Goal: Task Accomplishment & Management: Manage account settings

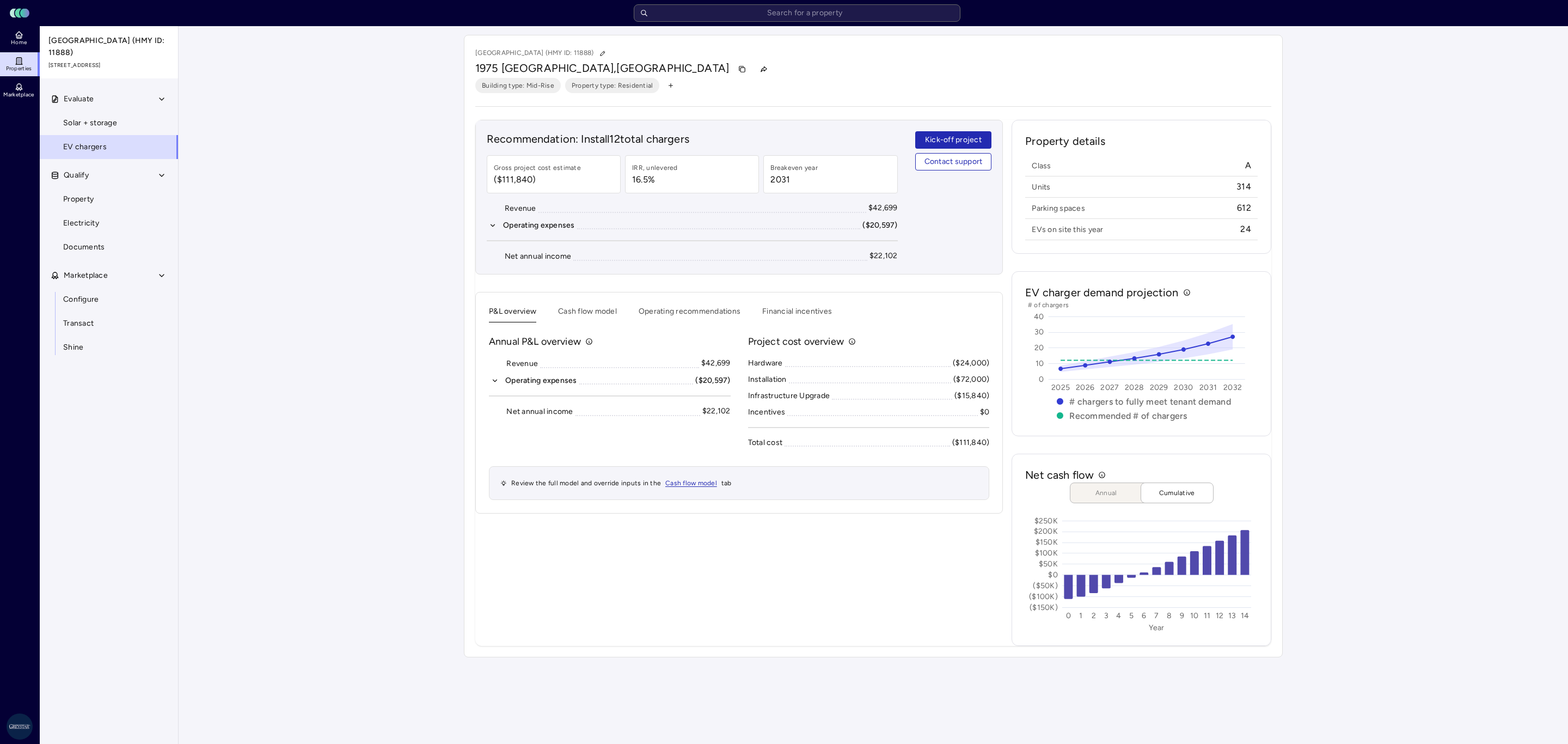
click at [788, 320] on button "Financial incentives" at bounding box center [797, 314] width 69 height 17
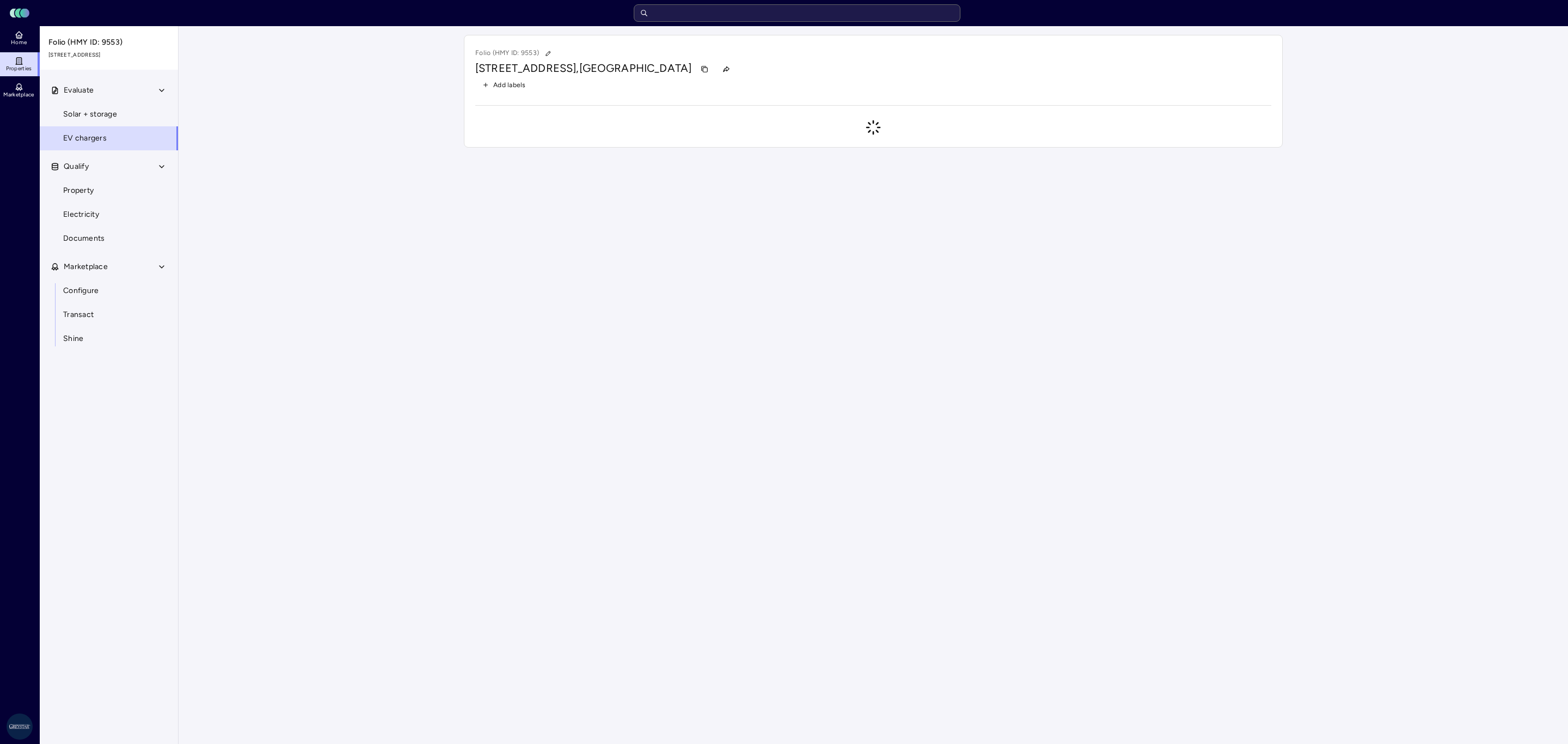
click at [846, 5] on input "text" at bounding box center [797, 13] width 327 height 18
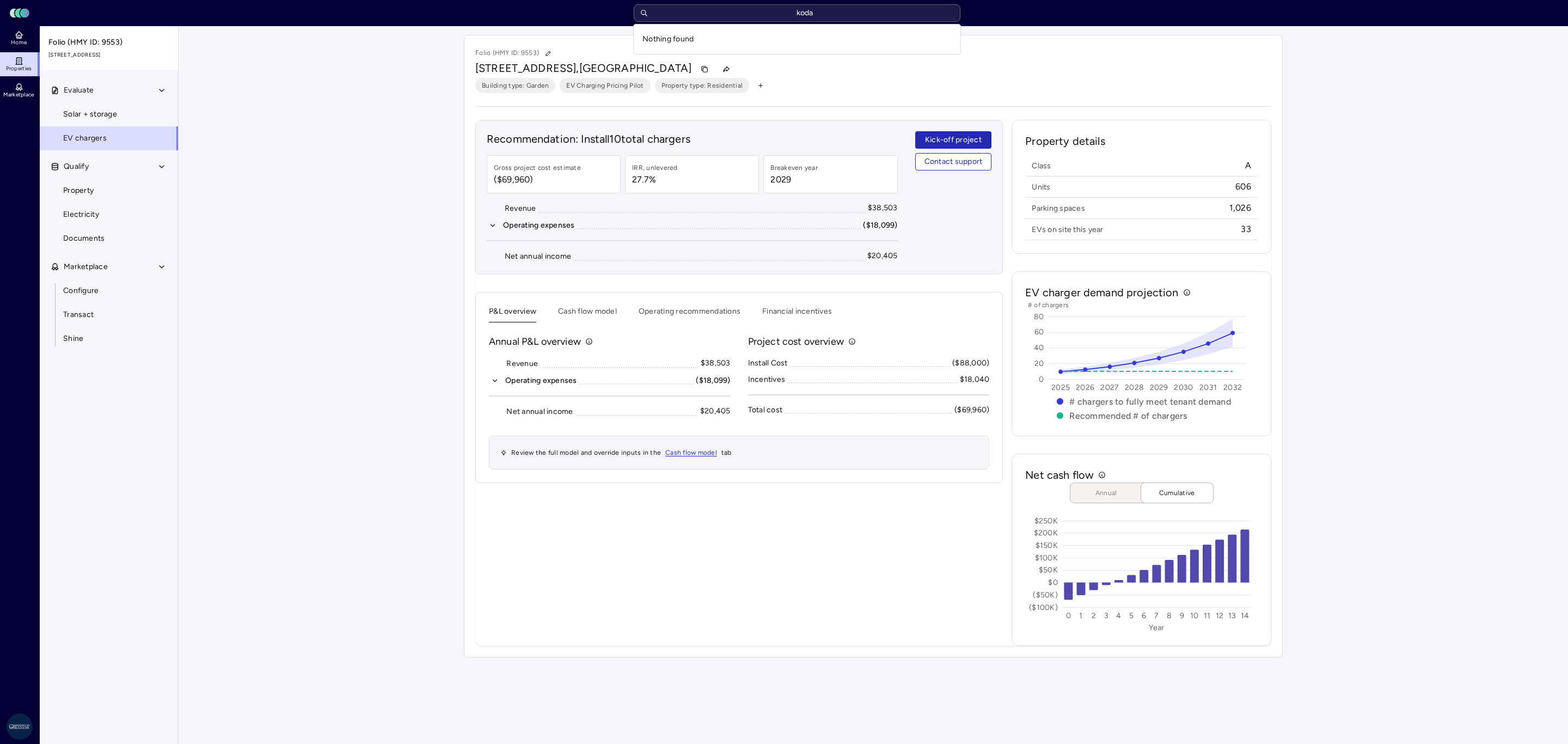
type input "koda"
click at [77, 92] on div "Toggle Sidebar Lumen Energy Logo Home Properties Marketplace Greystar AS [PERSO…" at bounding box center [784, 333] width 1568 height 666
click at [75, 92] on span "Evaluate" at bounding box center [79, 91] width 30 height 12
click at [95, 92] on button "Evaluate" at bounding box center [109, 90] width 139 height 24
click at [102, 116] on span "Solar + storage" at bounding box center [90, 114] width 54 height 12
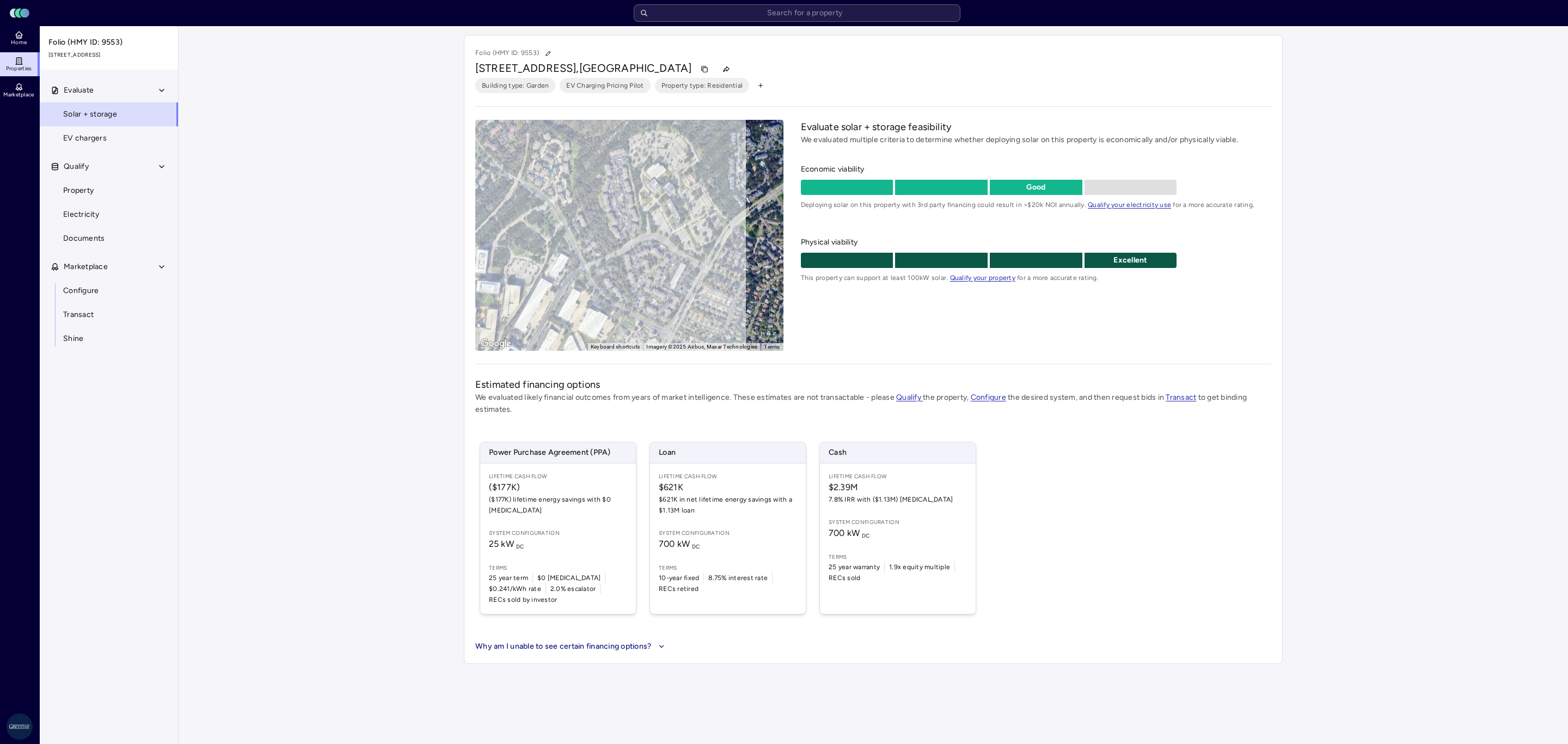
click at [113, 194] on link "Property" at bounding box center [108, 190] width 139 height 24
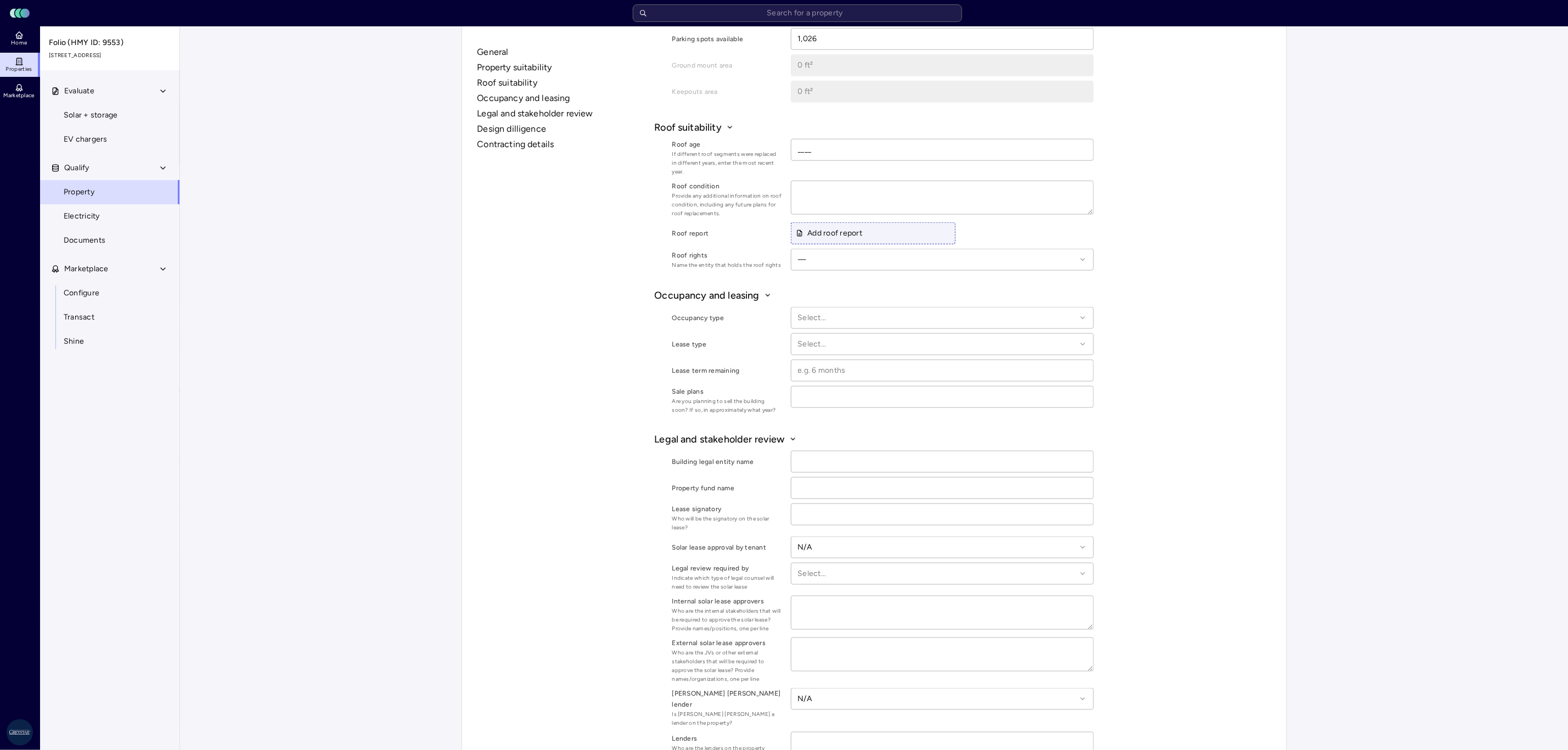
scroll to position [1152, 0]
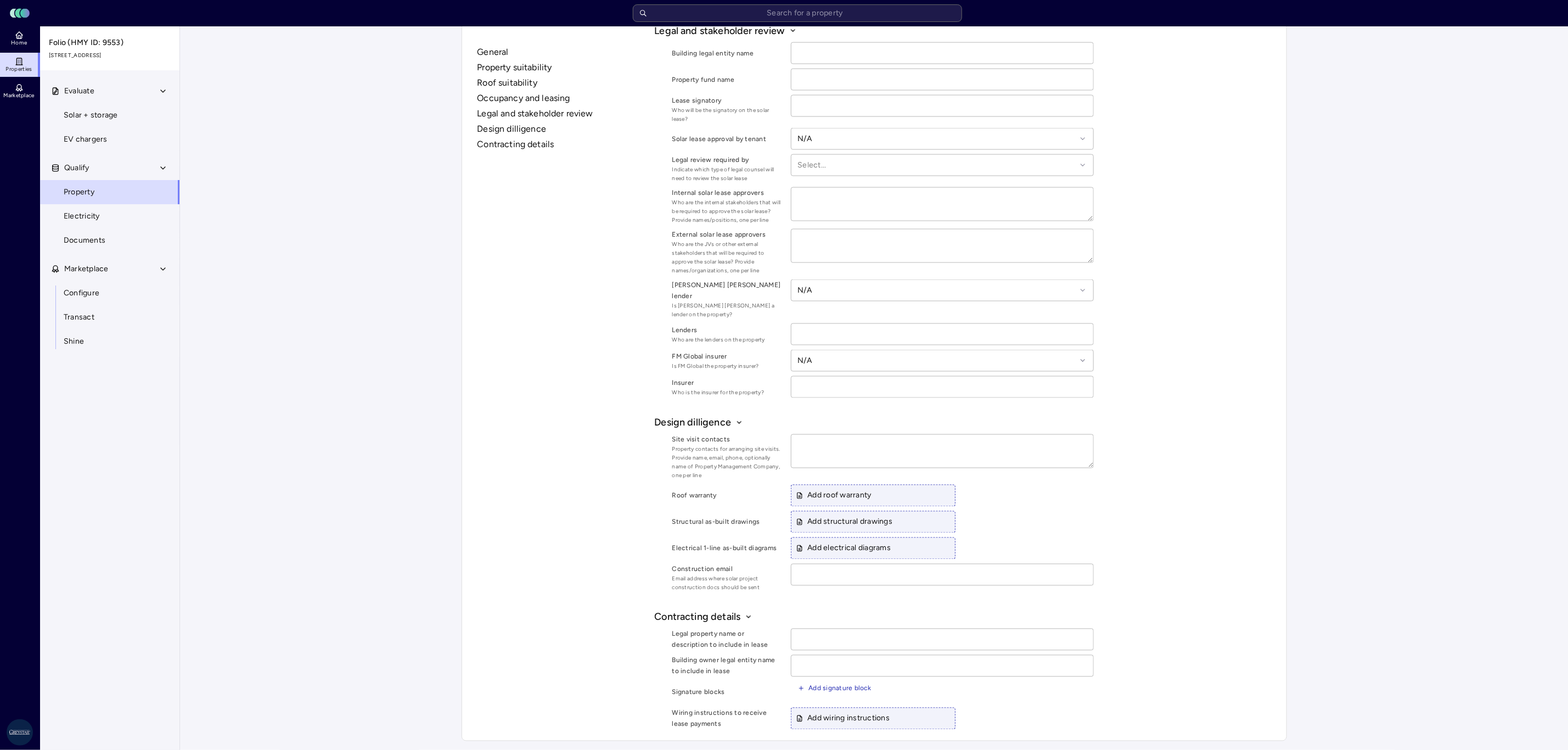
click at [29, 42] on link "Home" at bounding box center [20, 38] width 40 height 24
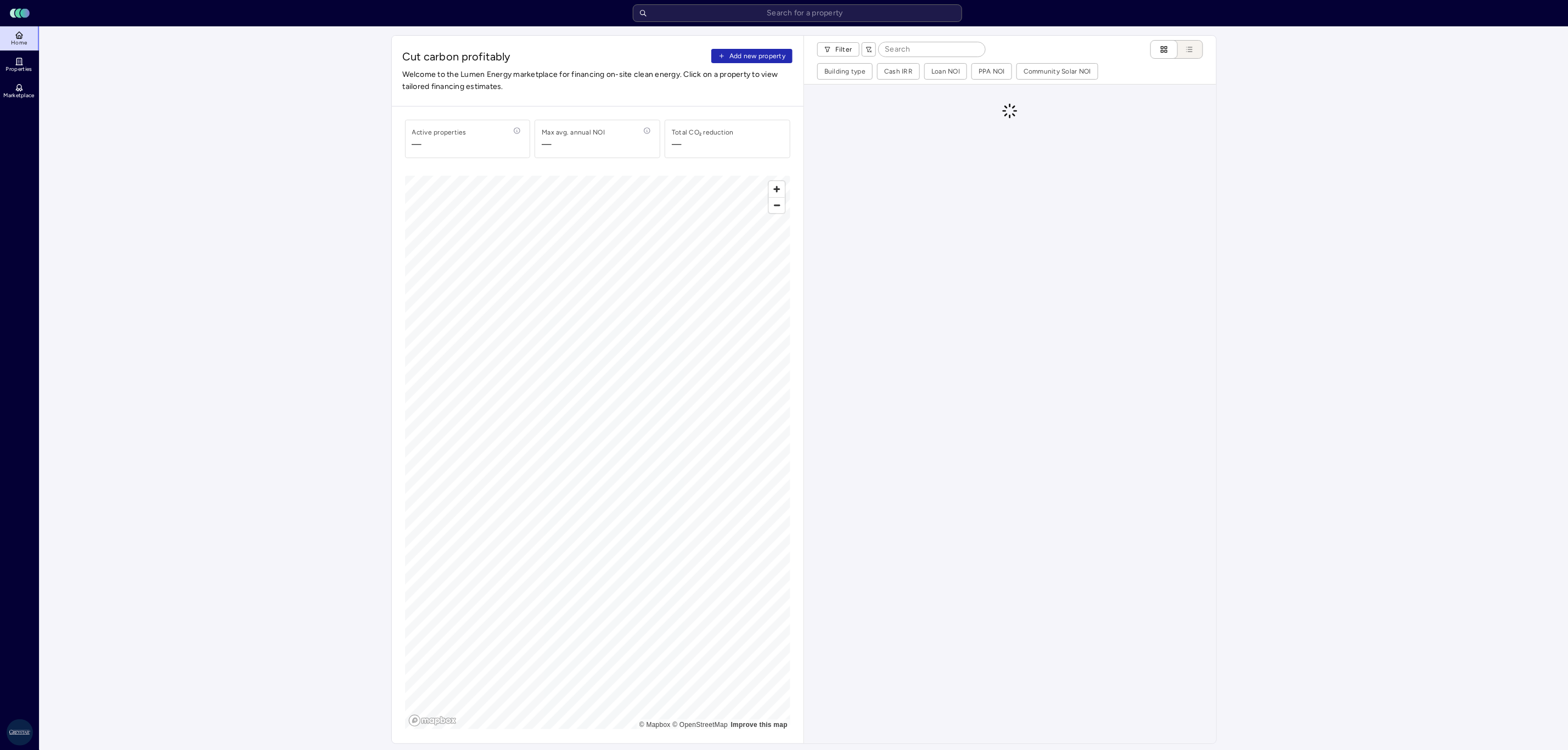
click at [755, 51] on span "Add new property" at bounding box center [757, 56] width 56 height 11
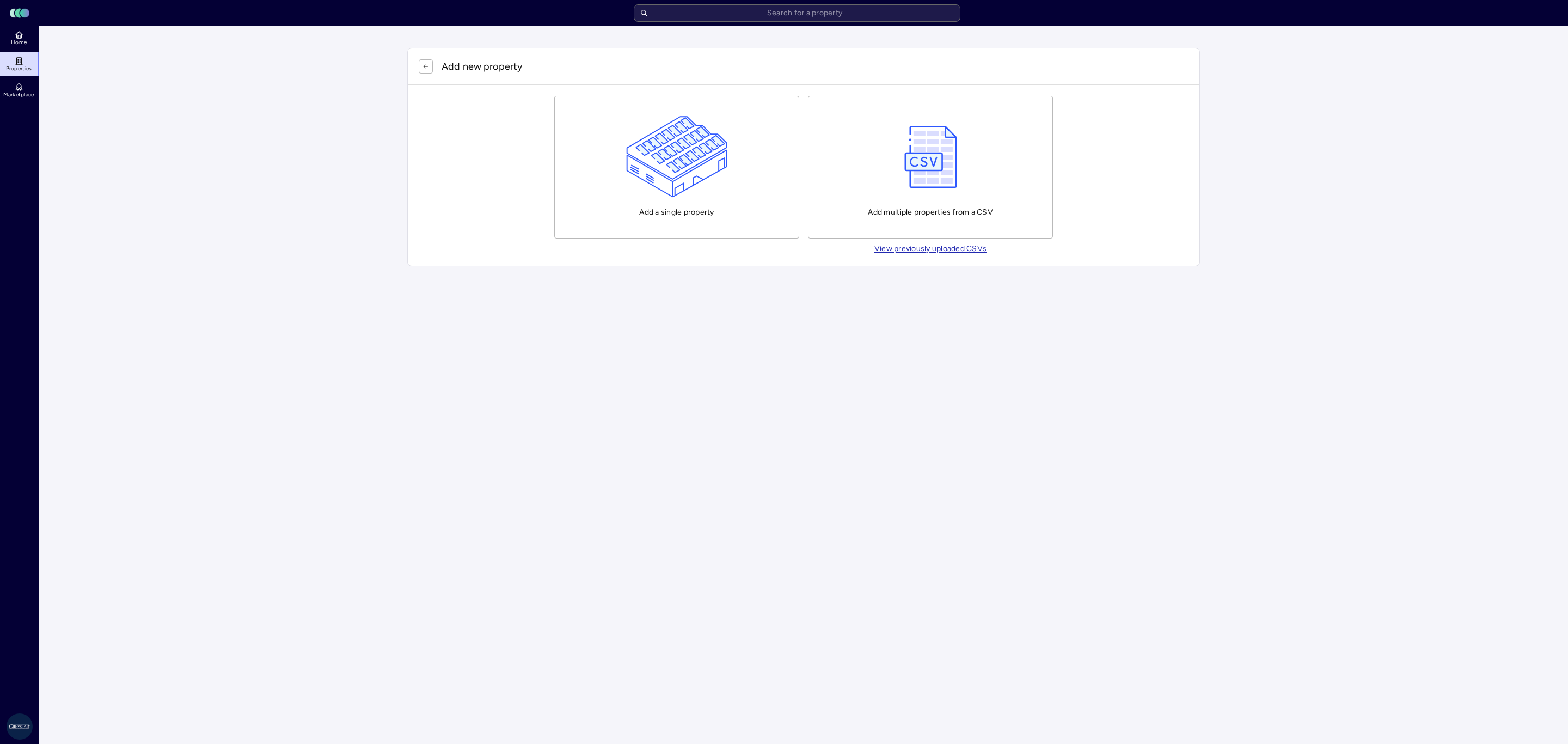
click at [695, 217] on div "Add a single property" at bounding box center [677, 167] width 102 height 102
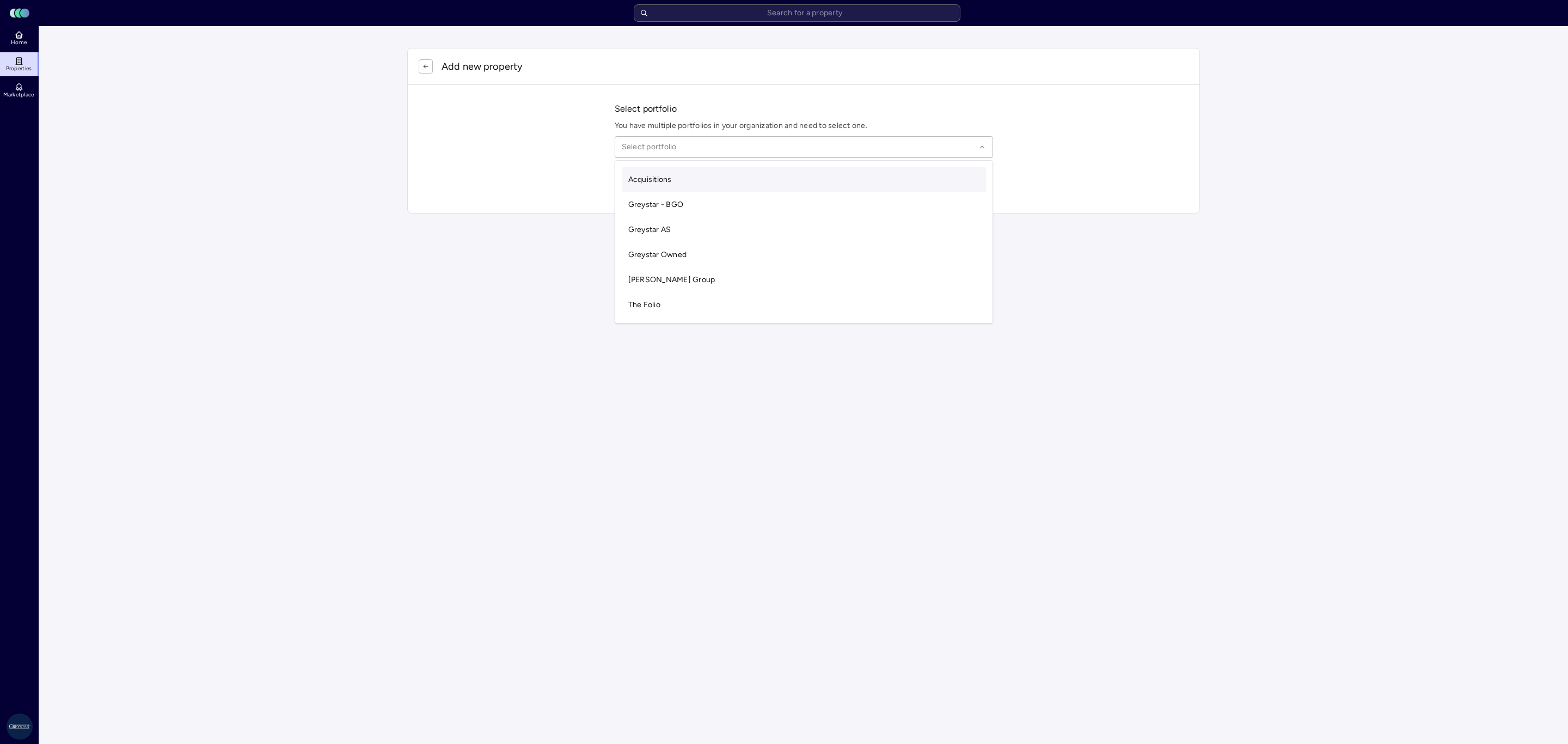
click at [696, 147] on div at bounding box center [798, 147] width 354 height 12
click at [721, 158] on div "Select portfolio" at bounding box center [804, 147] width 379 height 22
click at [696, 229] on div "Greystar AS" at bounding box center [803, 230] width 364 height 25
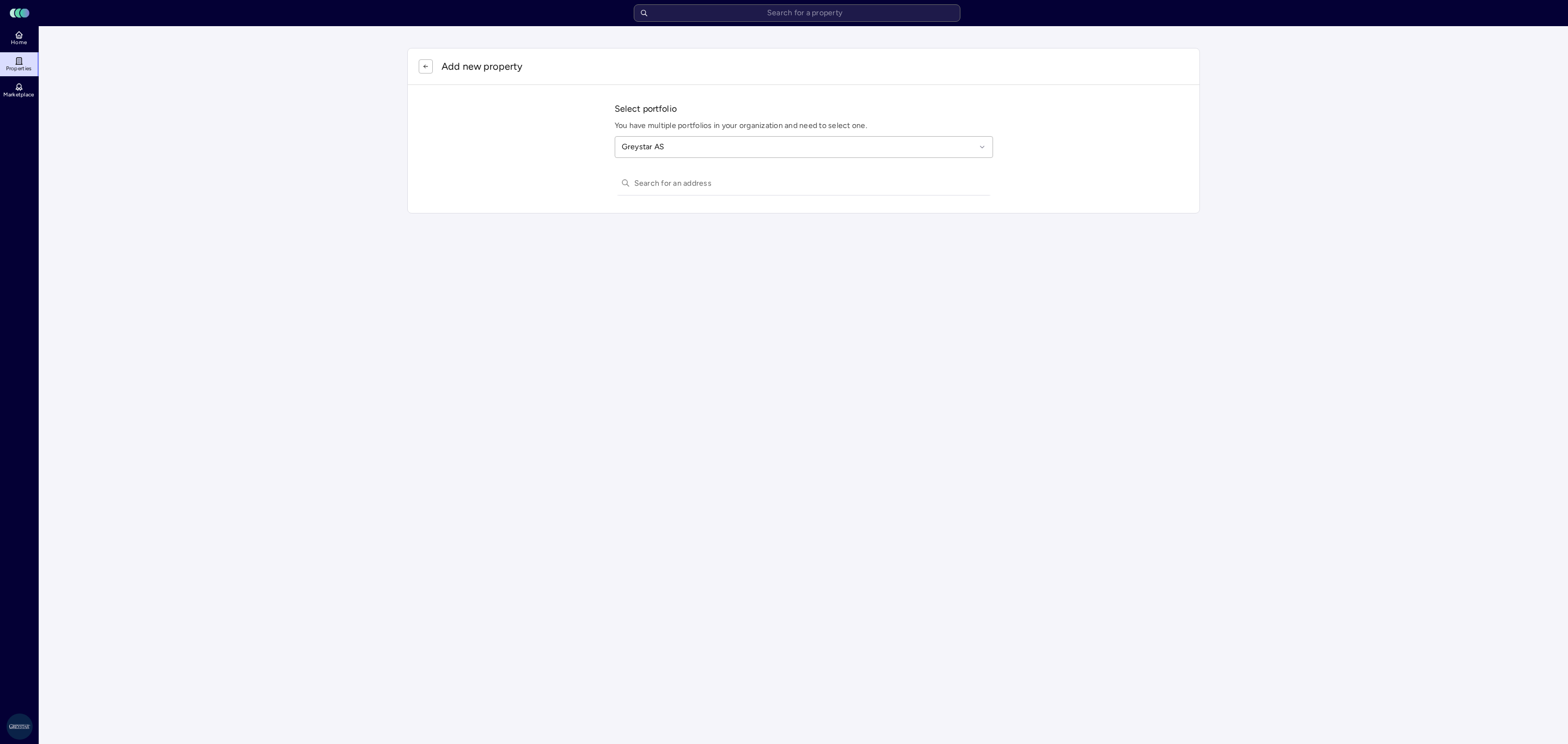
click at [730, 180] on input "text" at bounding box center [810, 183] width 352 height 24
click at [792, 180] on input "text" at bounding box center [810, 183] width 352 height 24
paste input "[STREET_ADDRESS]"
type input "[STREET_ADDRESS]"
click at [726, 208] on div "[STREET_ADDRESS]" at bounding box center [804, 204] width 379 height 18
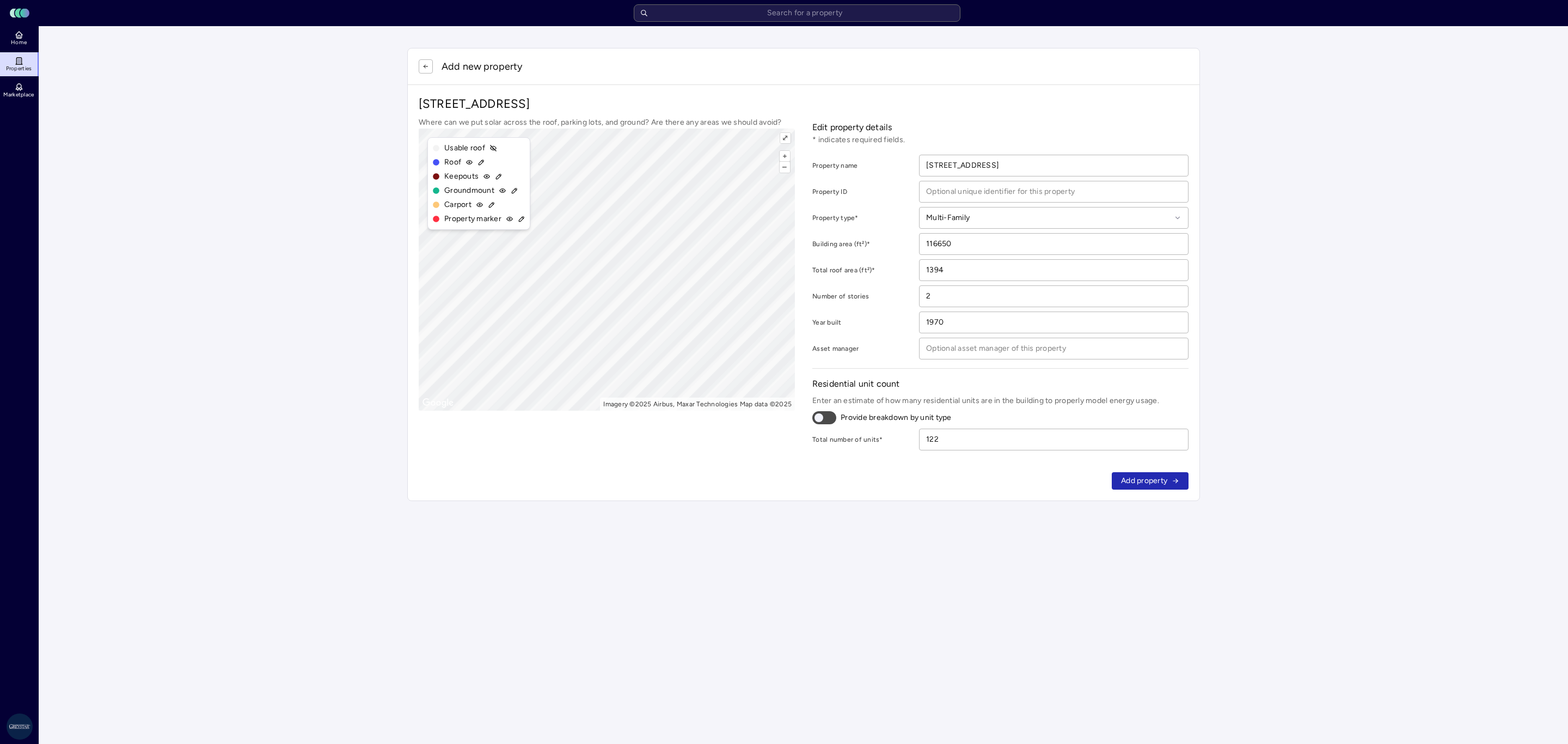
click at [1124, 482] on span "Add property" at bounding box center [1144, 481] width 46 height 12
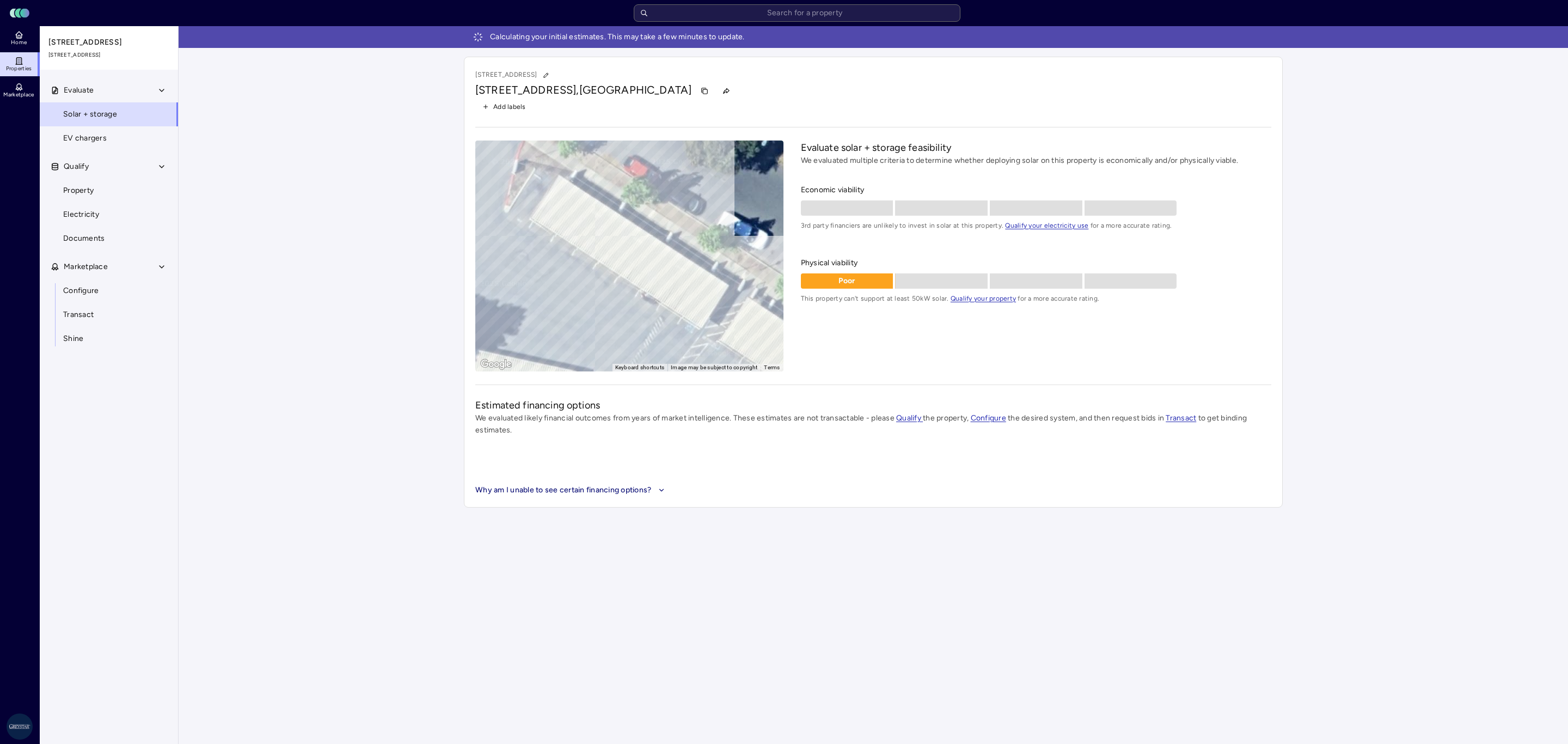
click at [87, 135] on span "EV chargers" at bounding box center [85, 138] width 44 height 12
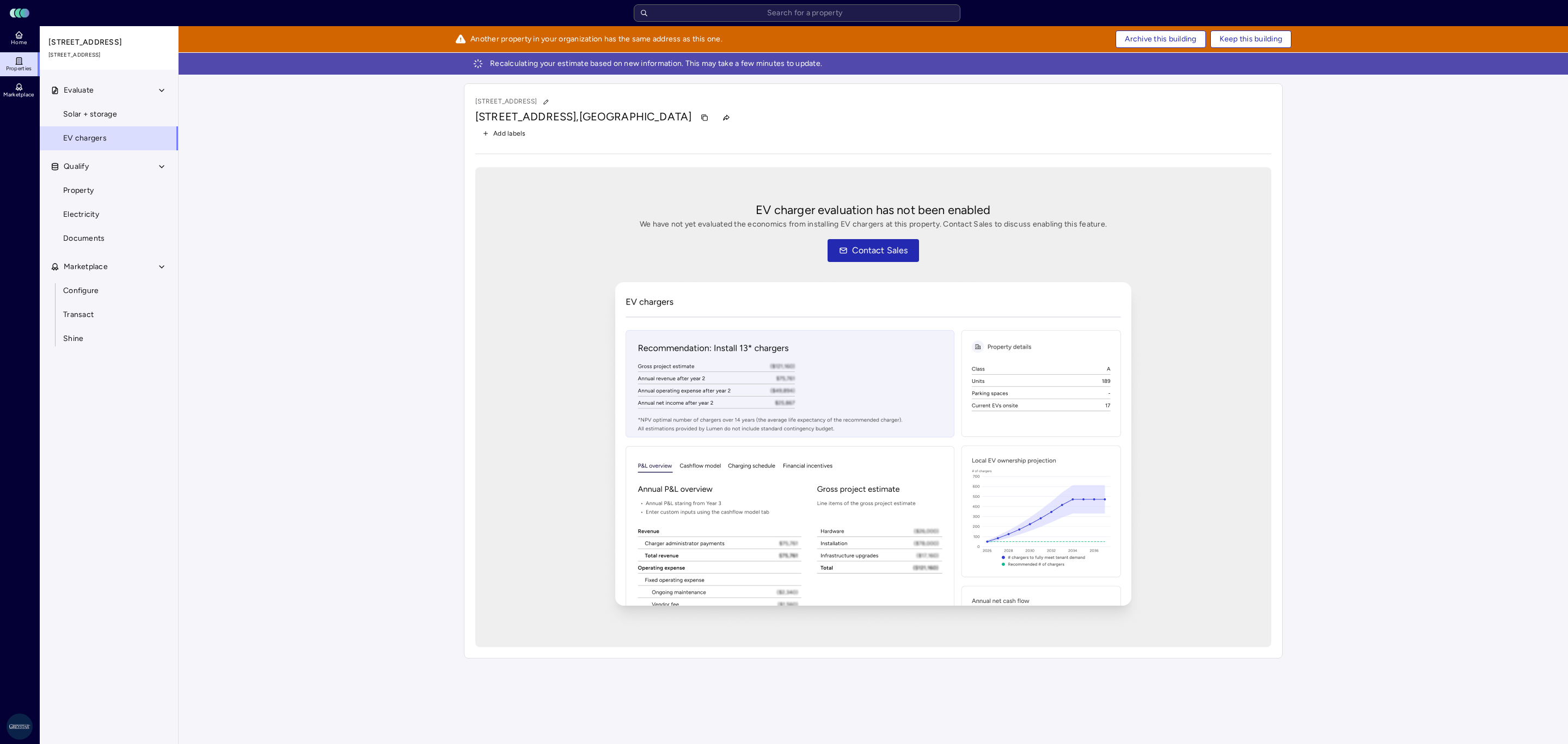
click at [1158, 37] on span "Archive this building" at bounding box center [1160, 40] width 71 height 12
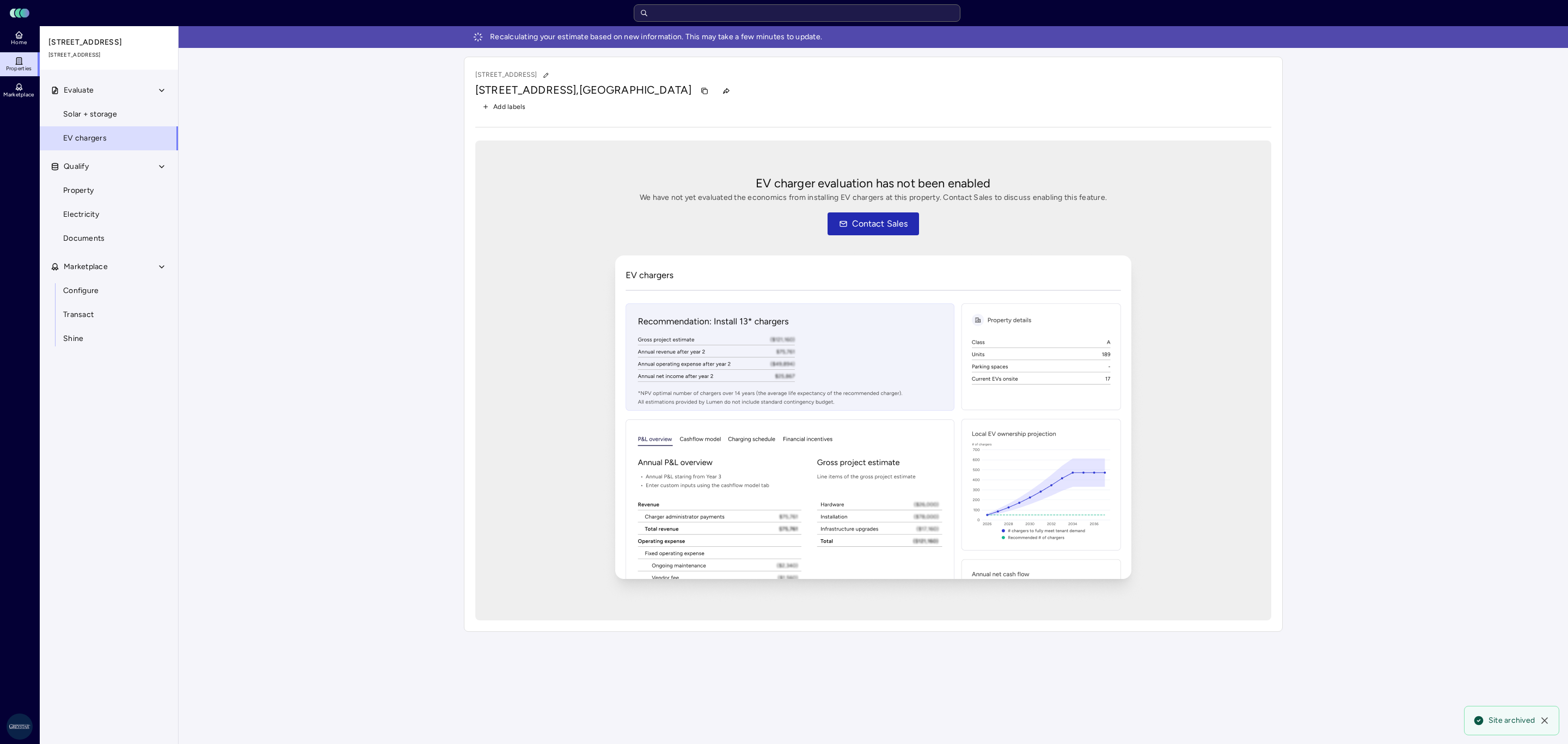
click at [773, 18] on input "text" at bounding box center [797, 13] width 327 height 18
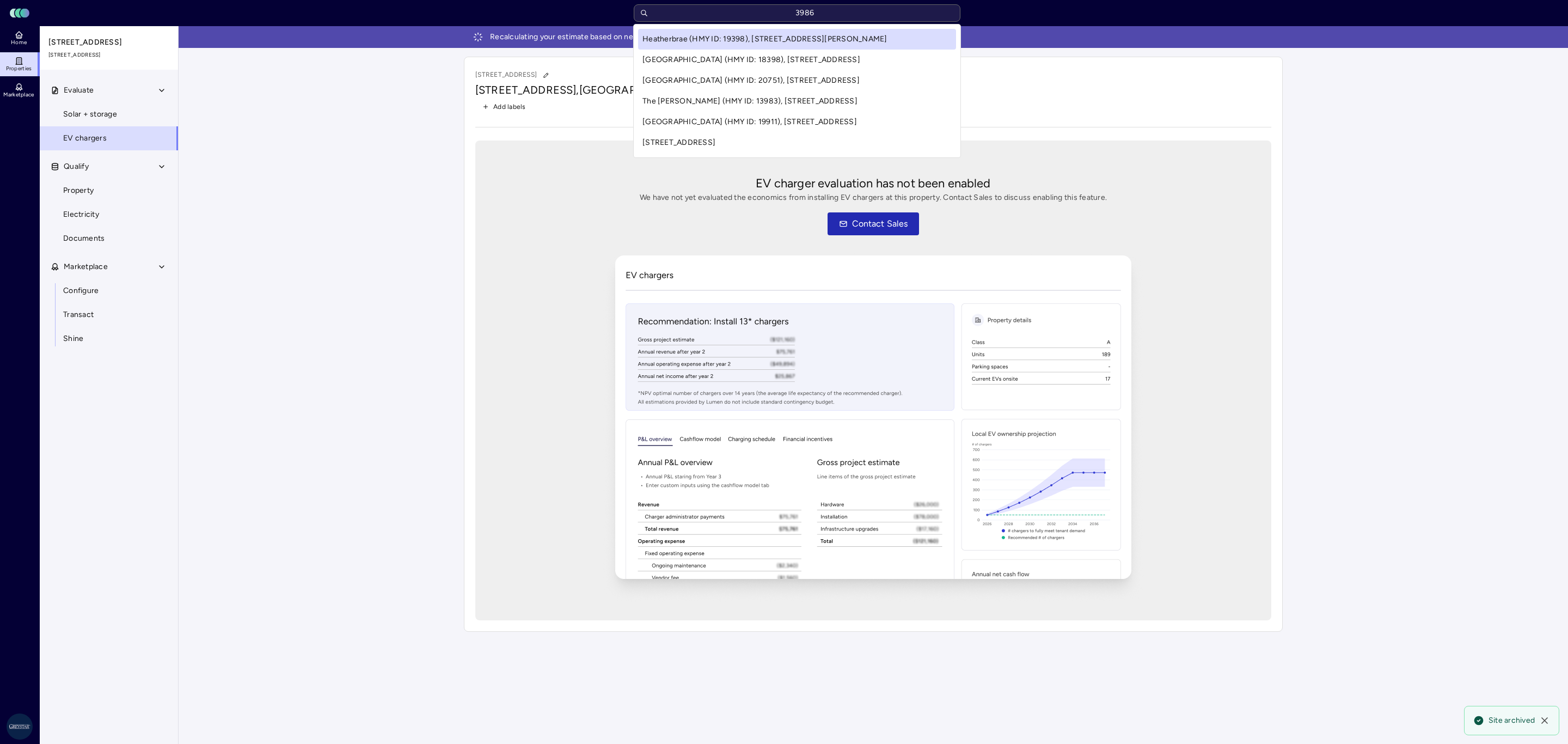
type input "39867"
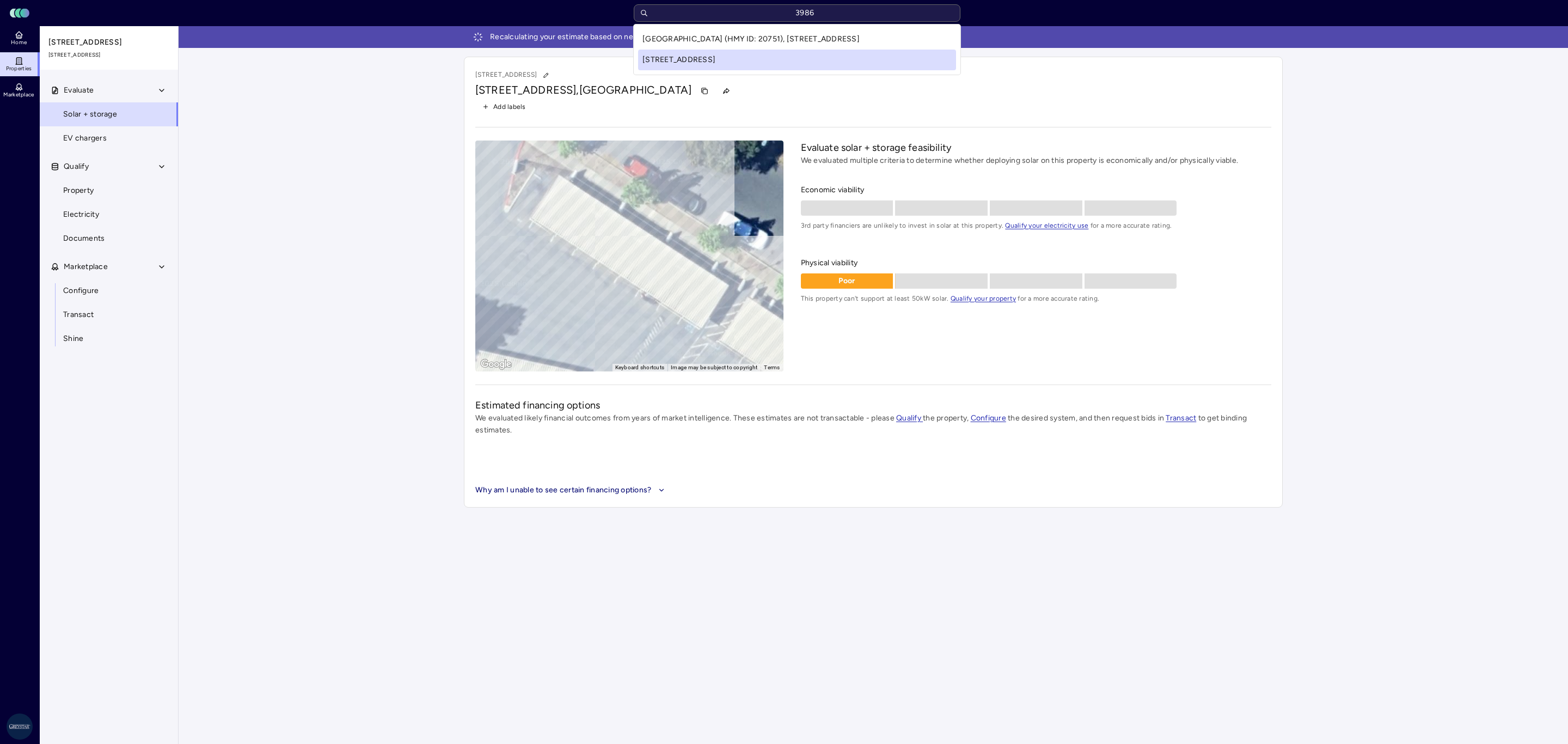
type input "39867"
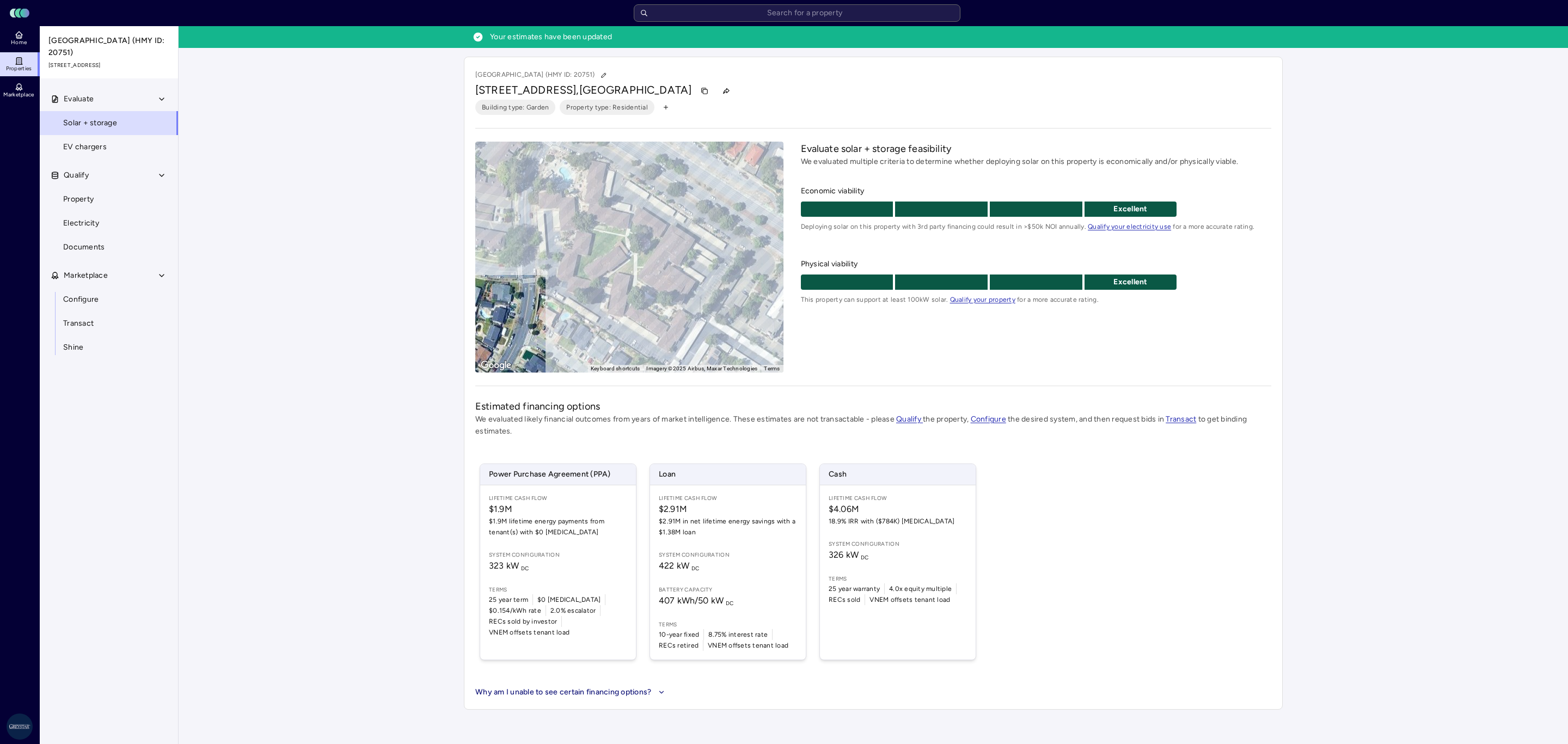
click at [63, 149] on span "EV chargers" at bounding box center [85, 147] width 44 height 12
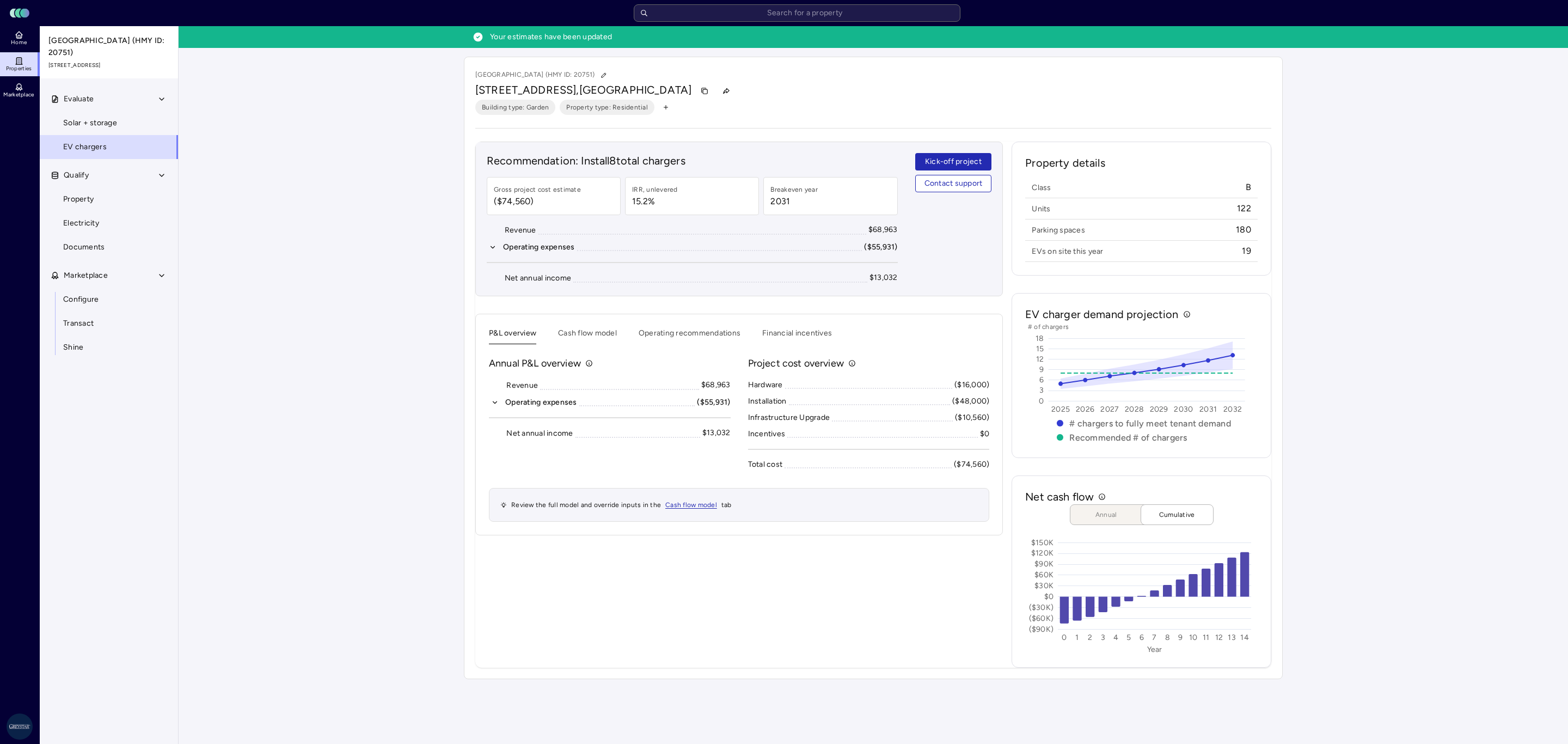
click at [807, 339] on button "Financial incentives" at bounding box center [797, 336] width 69 height 17
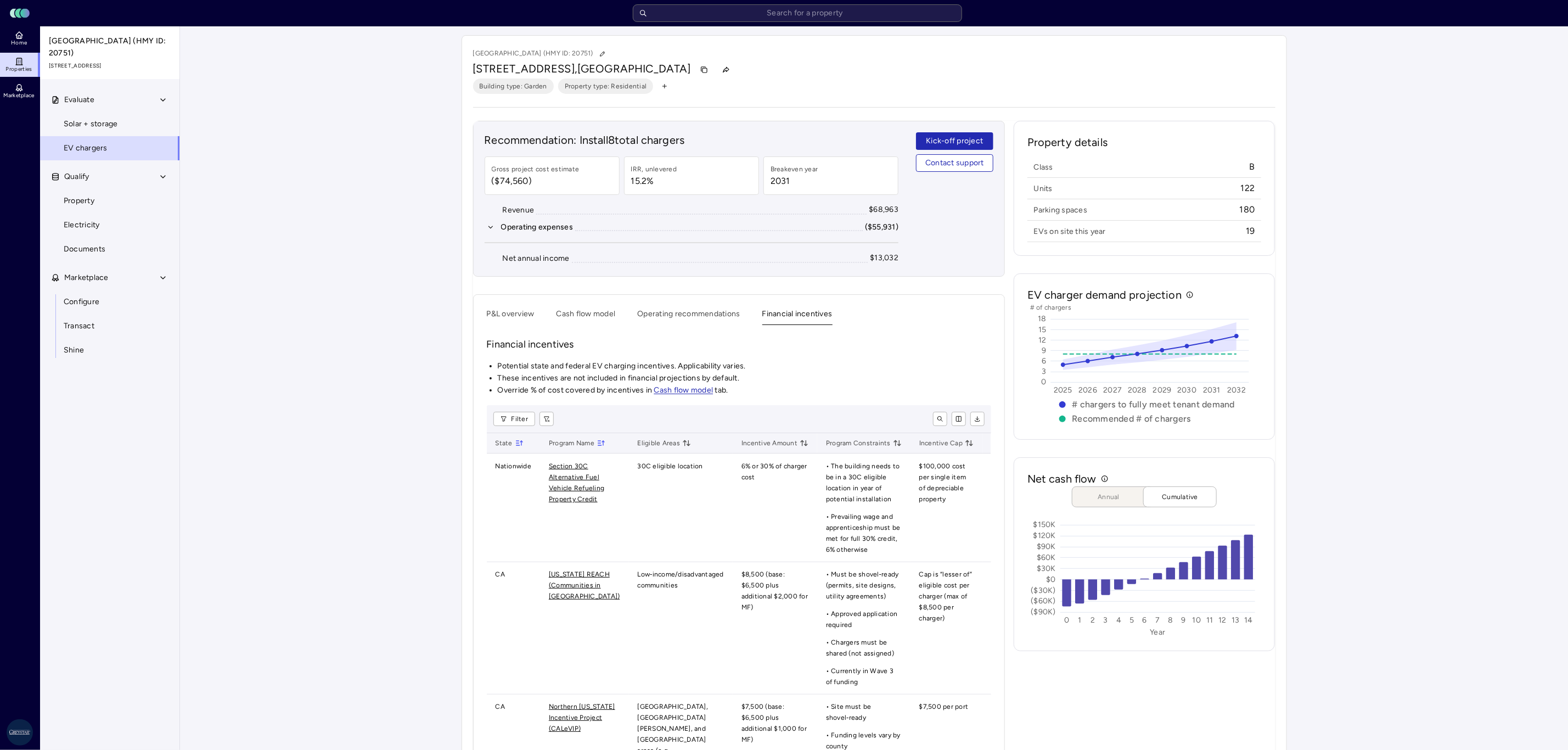
click at [516, 323] on button "P&L overview" at bounding box center [511, 317] width 48 height 17
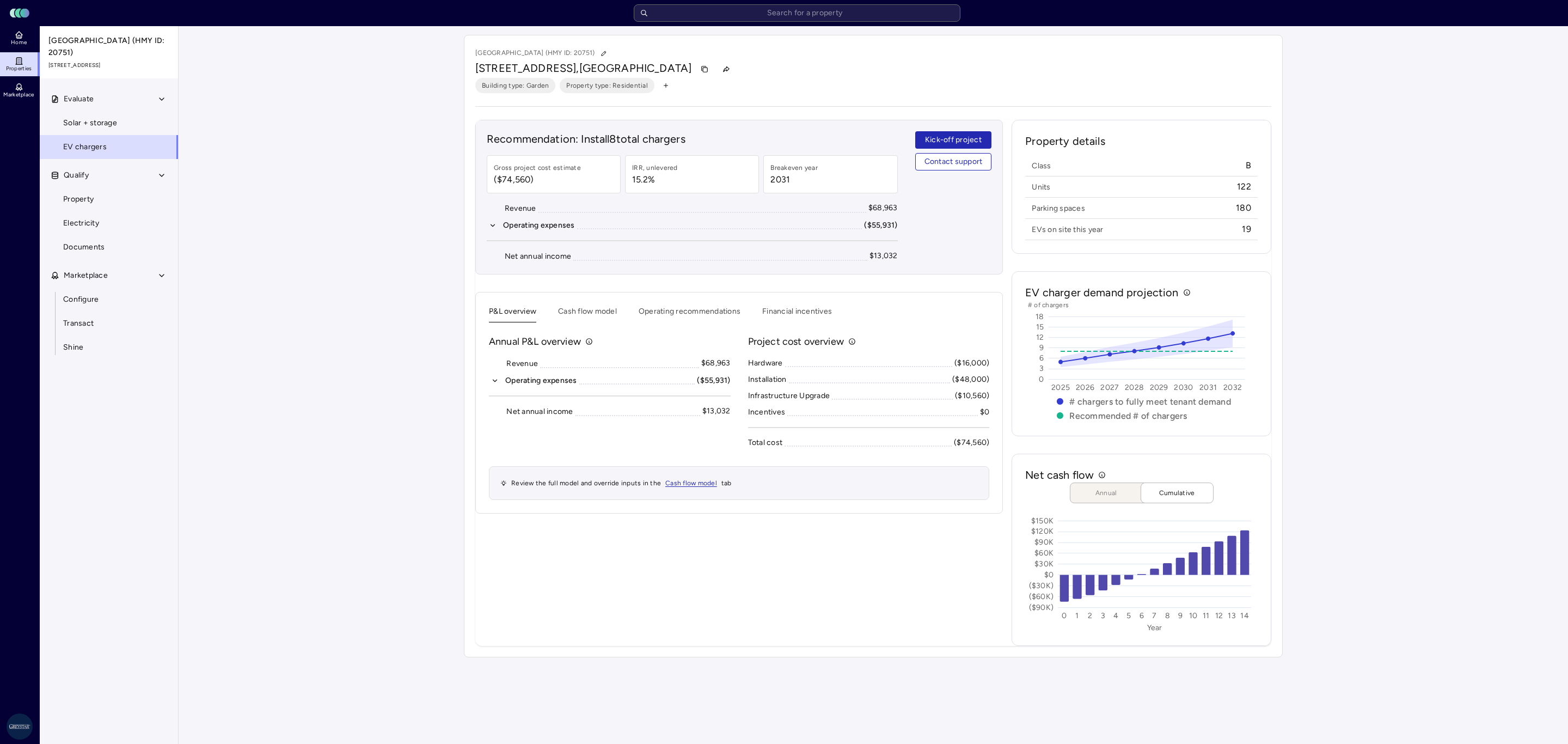
click at [796, 309] on button "Financial incentives" at bounding box center [797, 314] width 69 height 17
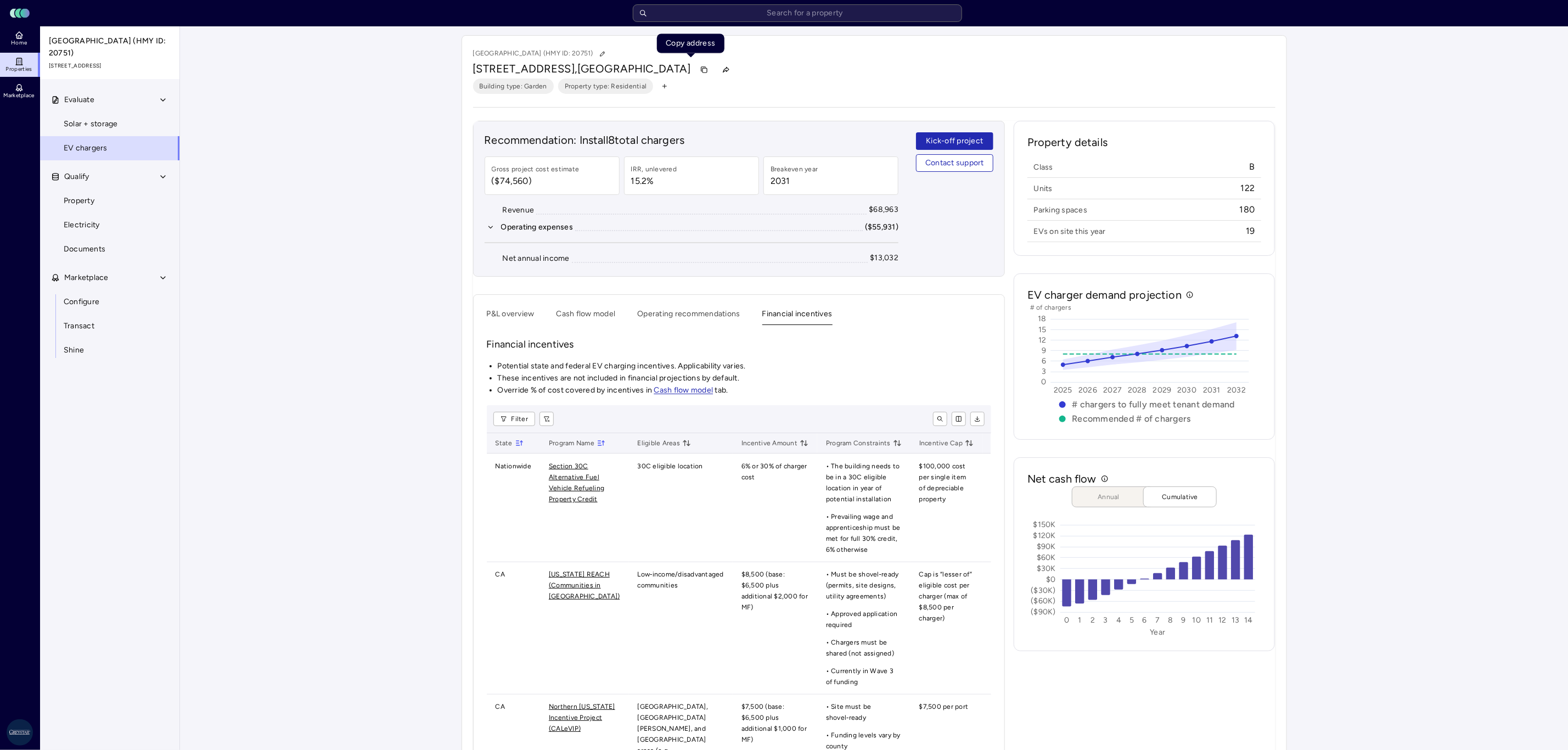
click at [700, 66] on icon "button" at bounding box center [704, 69] width 8 height 8
click at [700, 74] on icon "button" at bounding box center [704, 69] width 8 height 8
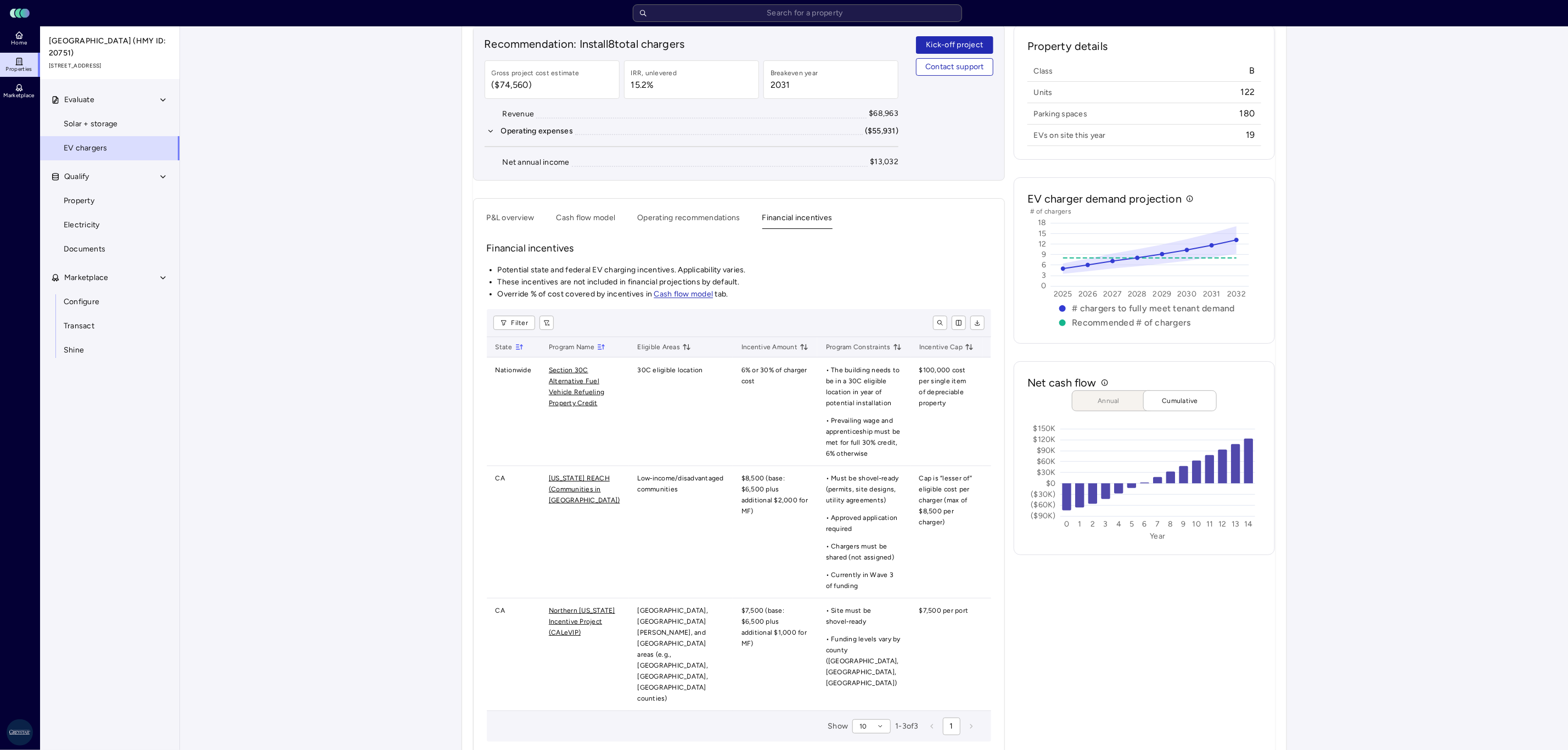
scroll to position [101, 0]
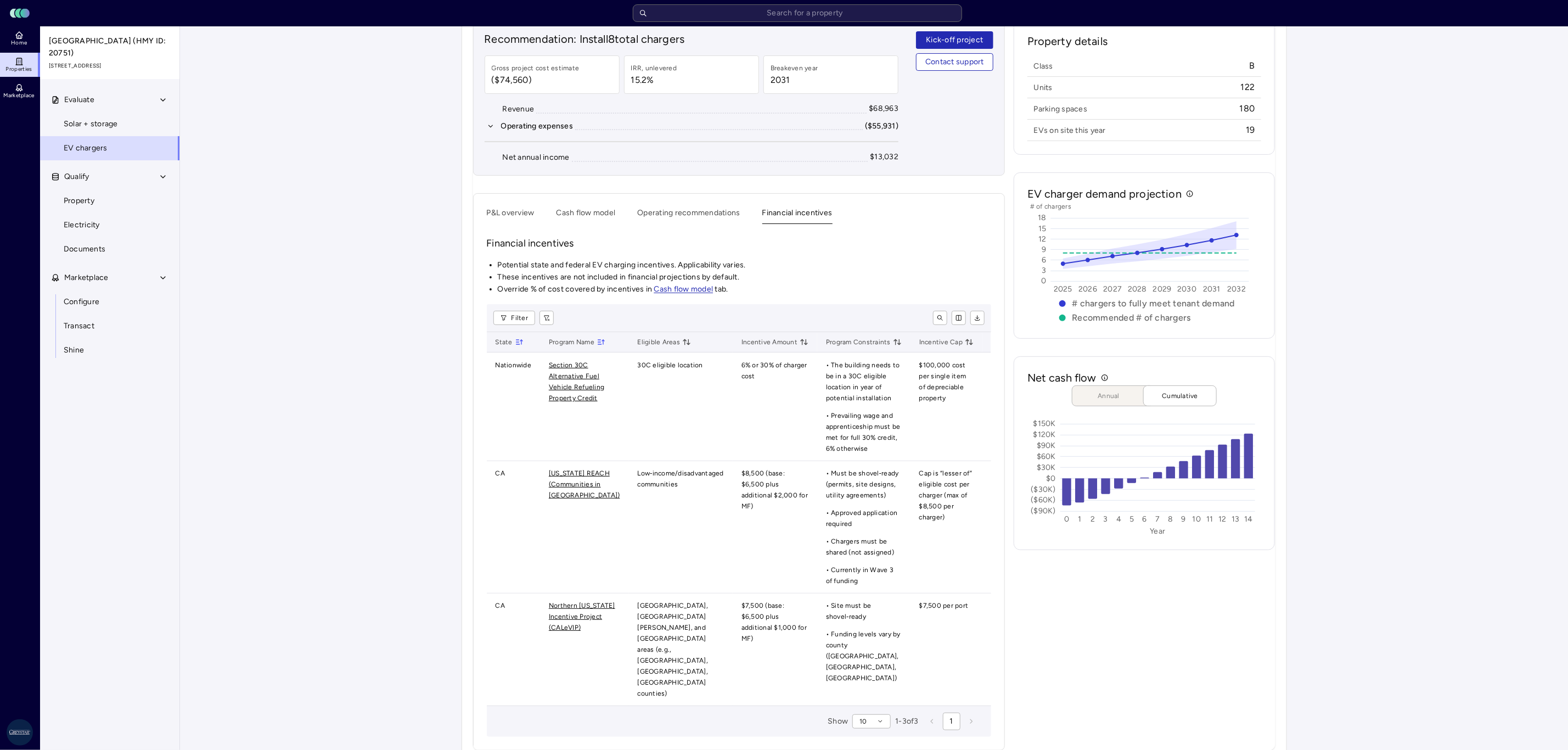
click at [504, 216] on div "Recommendation: Install 8 total chargers Gross project cost estimate ($74,560) …" at bounding box center [739, 385] width 532 height 731
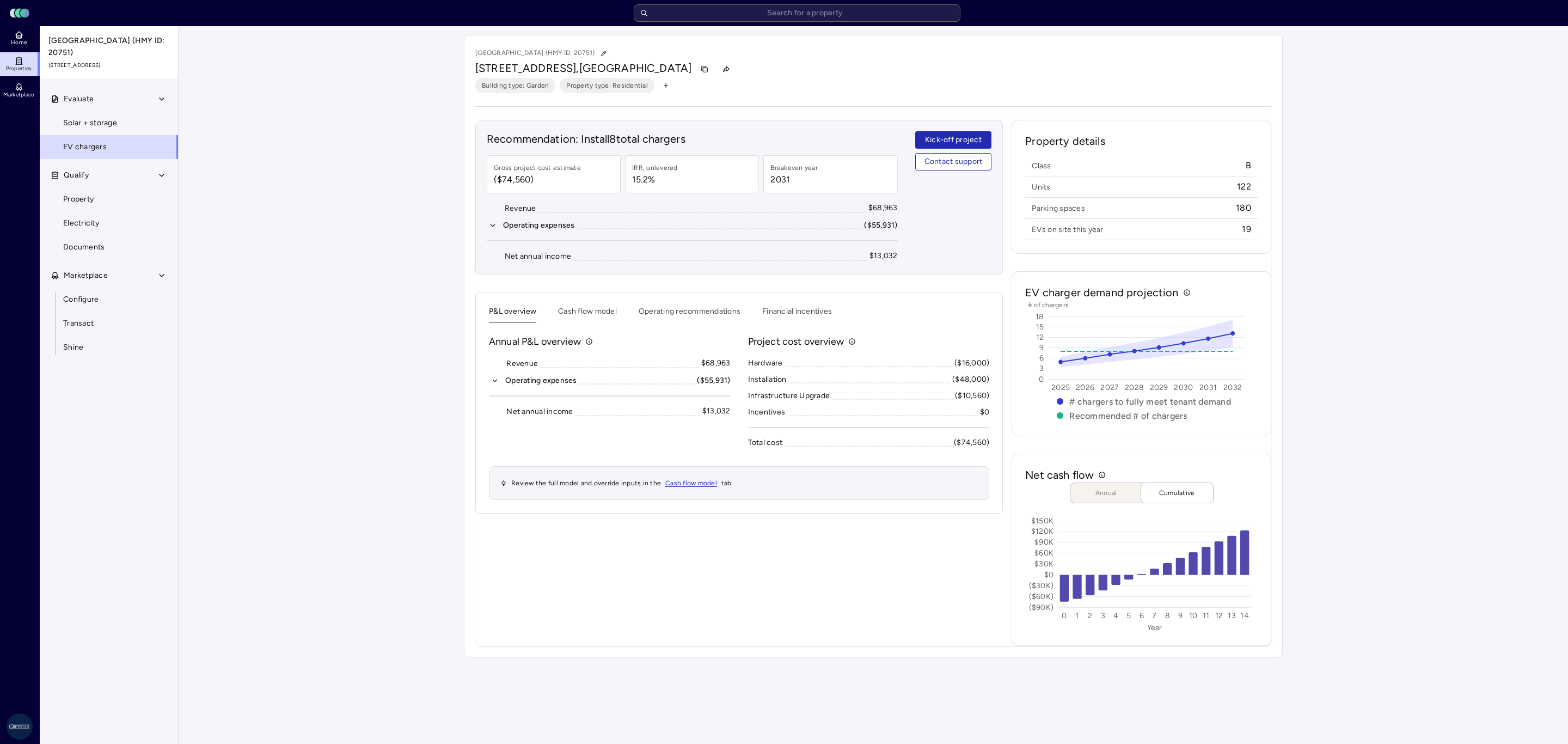
click at [586, 300] on div "P&L overview Cash flow model Operating recommendations Financial incentives Ann…" at bounding box center [739, 402] width 528 height 222
click at [586, 311] on button "Cash flow model" at bounding box center [587, 314] width 59 height 17
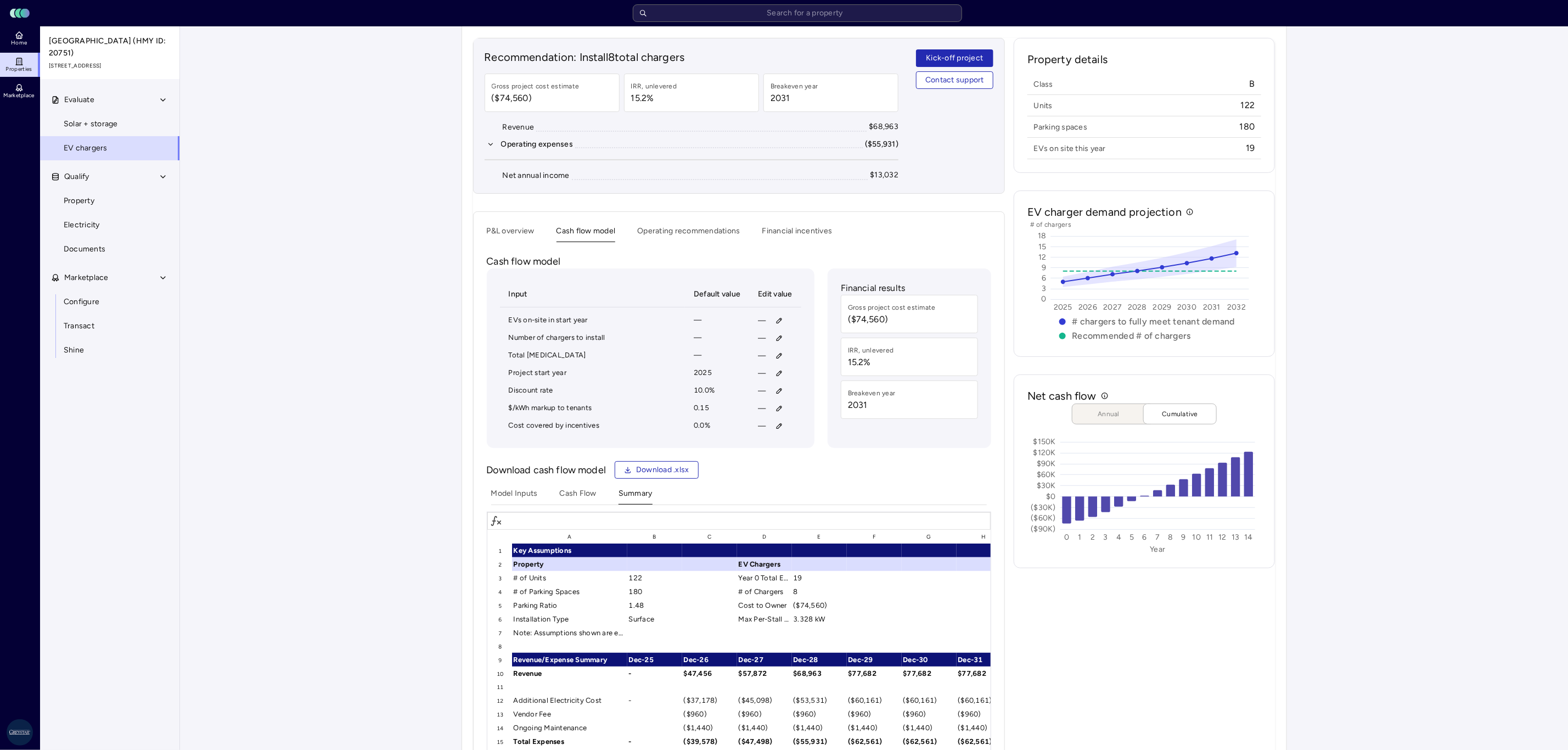
scroll to position [82, 0]
click at [781, 430] on icon "button" at bounding box center [779, 427] width 8 height 8
type input "60"
click at [819, 503] on button "Save" at bounding box center [830, 505] width 36 height 18
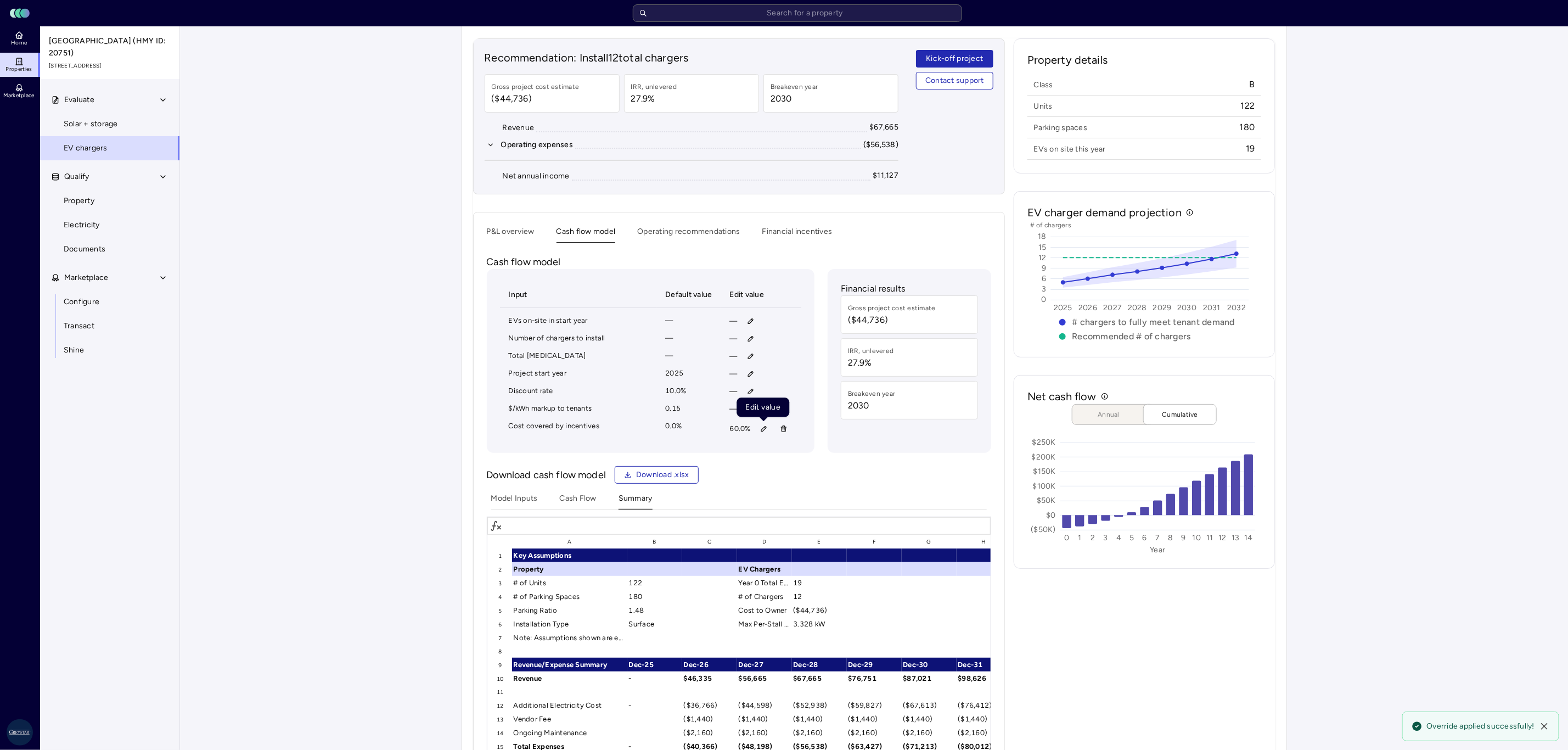
click at [756, 437] on button "button" at bounding box center [764, 428] width 18 height 18
type input "70"
click at [817, 509] on span "Save" at bounding box center [815, 508] width 18 height 12
click at [491, 236] on div "Recommendation: Install 14 total chargers Gross project cost estimate ($39,144)…" at bounding box center [739, 477] width 532 height 876
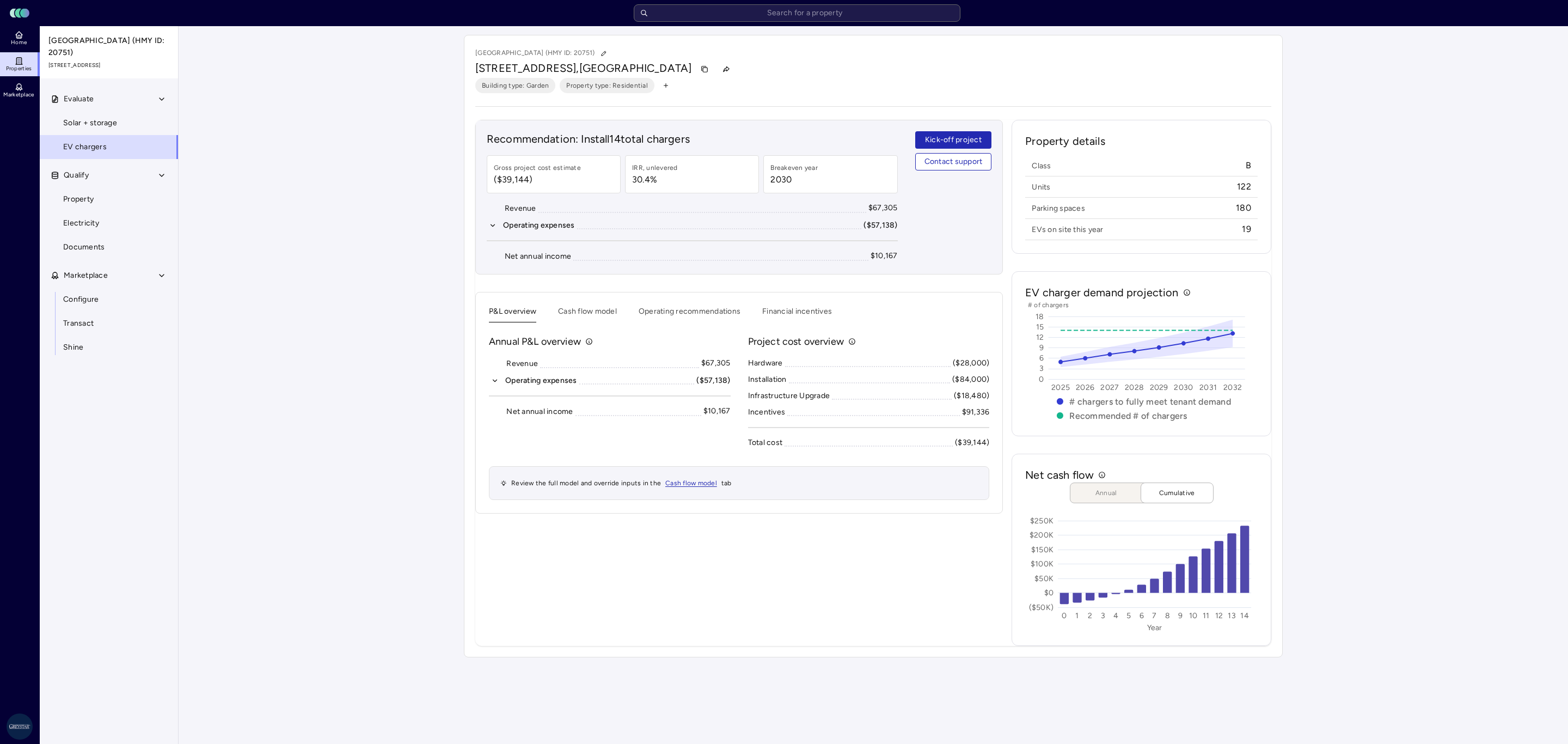
drag, startPoint x: 617, startPoint y: 318, endPoint x: 671, endPoint y: 329, distance: 55.1
click at [617, 318] on div "P&L overview Cash flow model Operating recommendations Financial incentives" at bounding box center [739, 314] width 500 height 17
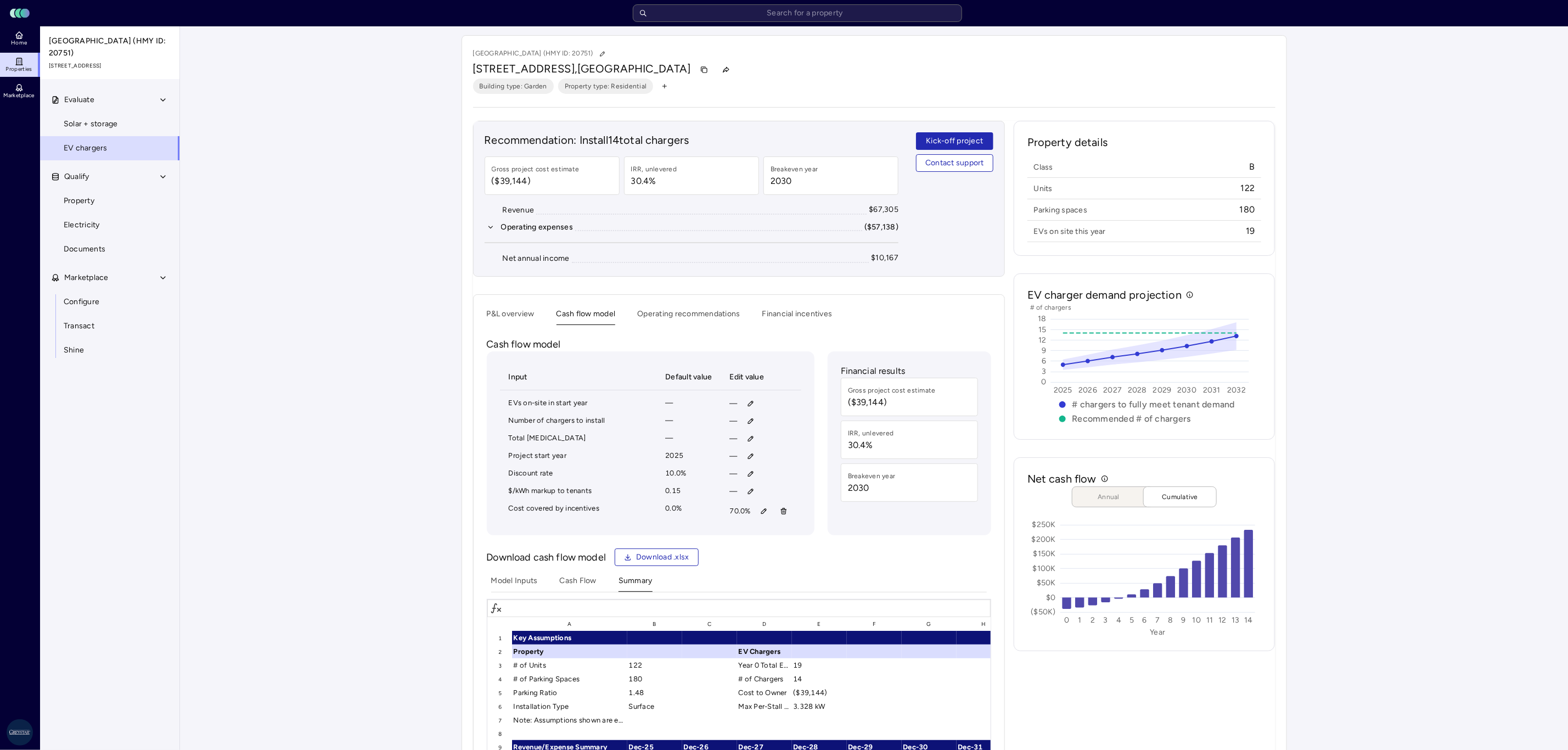
click at [765, 514] on icon "button" at bounding box center [764, 511] width 8 height 8
type input "90"
click at [812, 585] on span "Save" at bounding box center [815, 590] width 18 height 12
click at [756, 519] on button "button" at bounding box center [764, 511] width 18 height 18
type input "60"
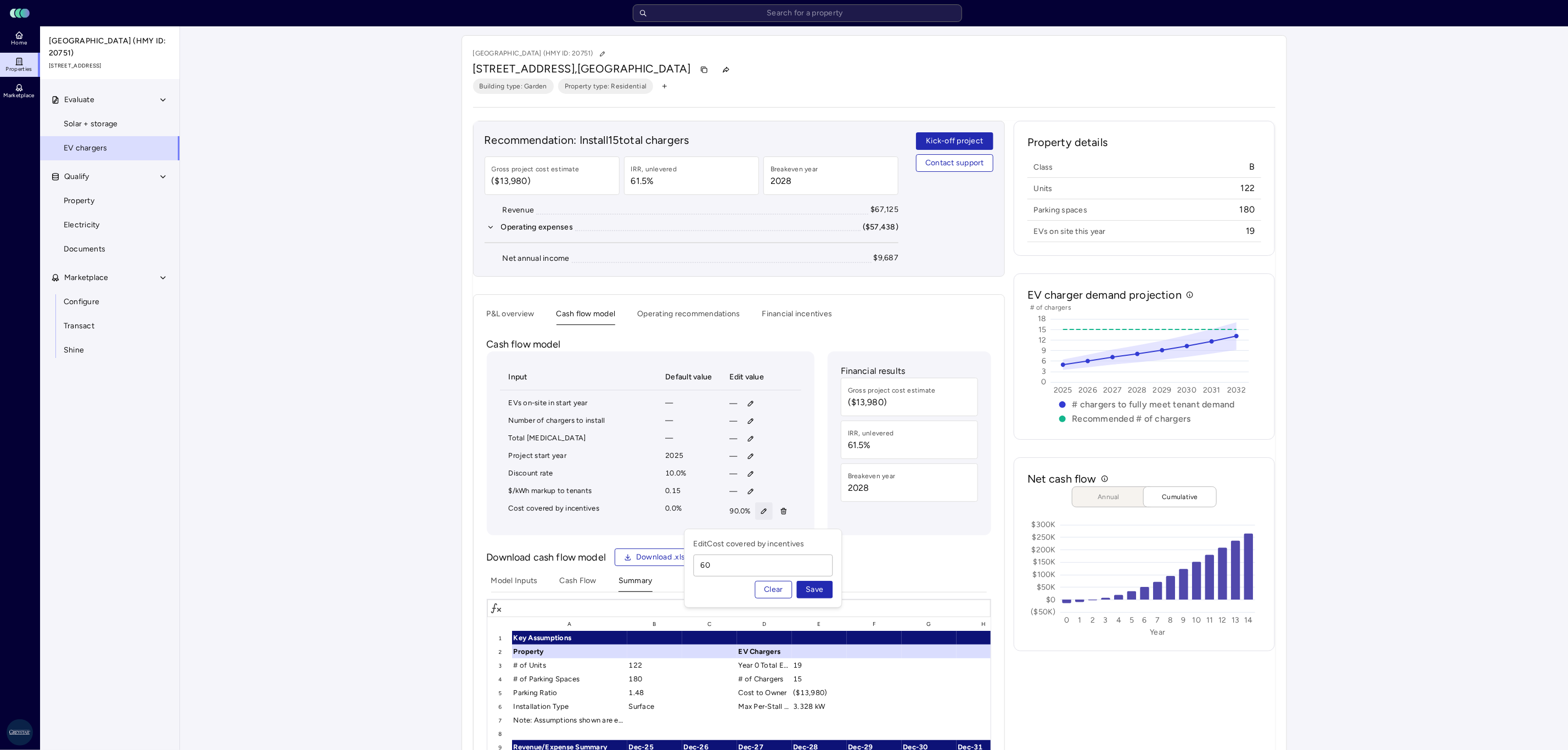
click at [809, 592] on span "Save" at bounding box center [815, 590] width 18 height 12
click at [494, 310] on button "P&L overview" at bounding box center [517, 317] width 48 height 17
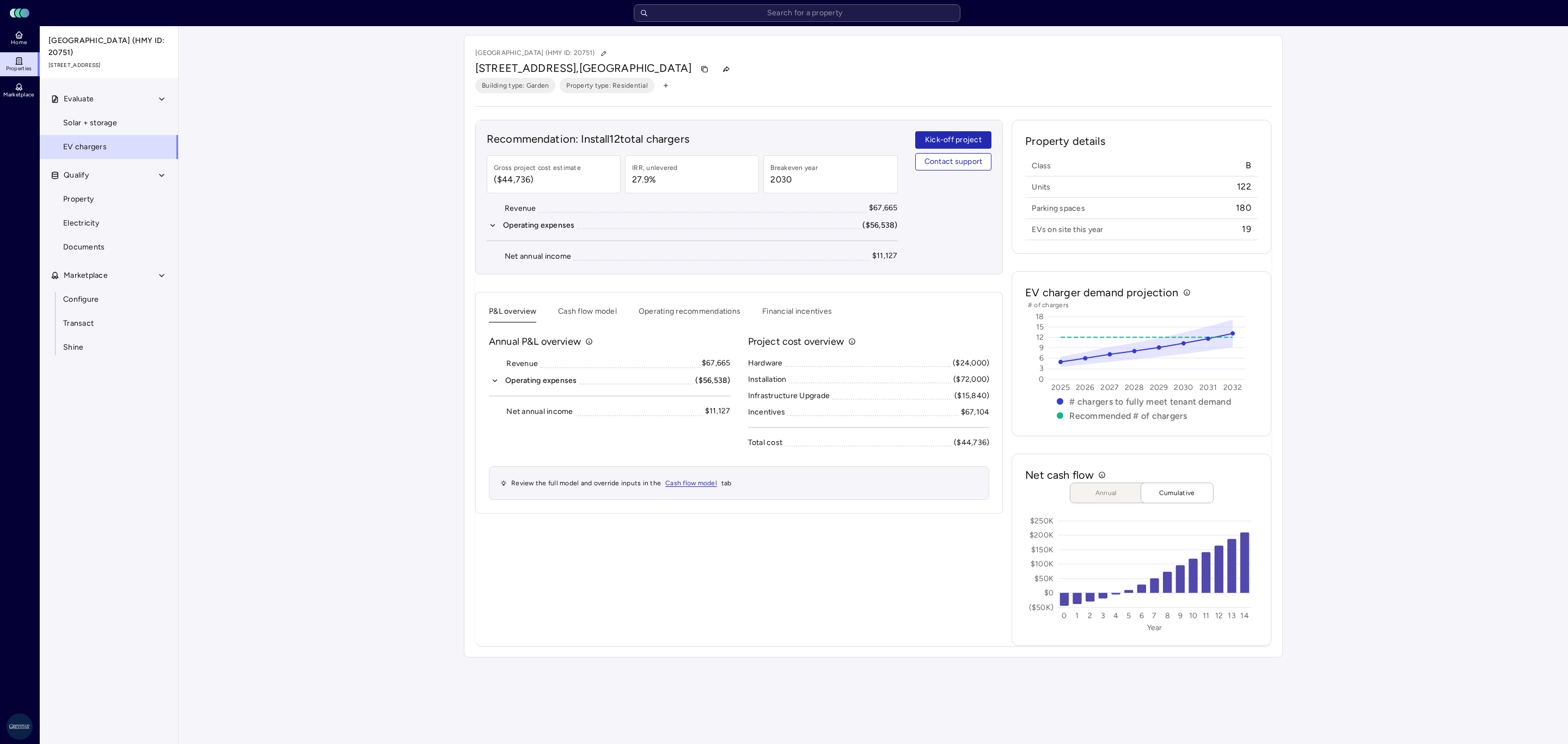
click at [495, 382] on icon "button" at bounding box center [495, 381] width 4 height 2
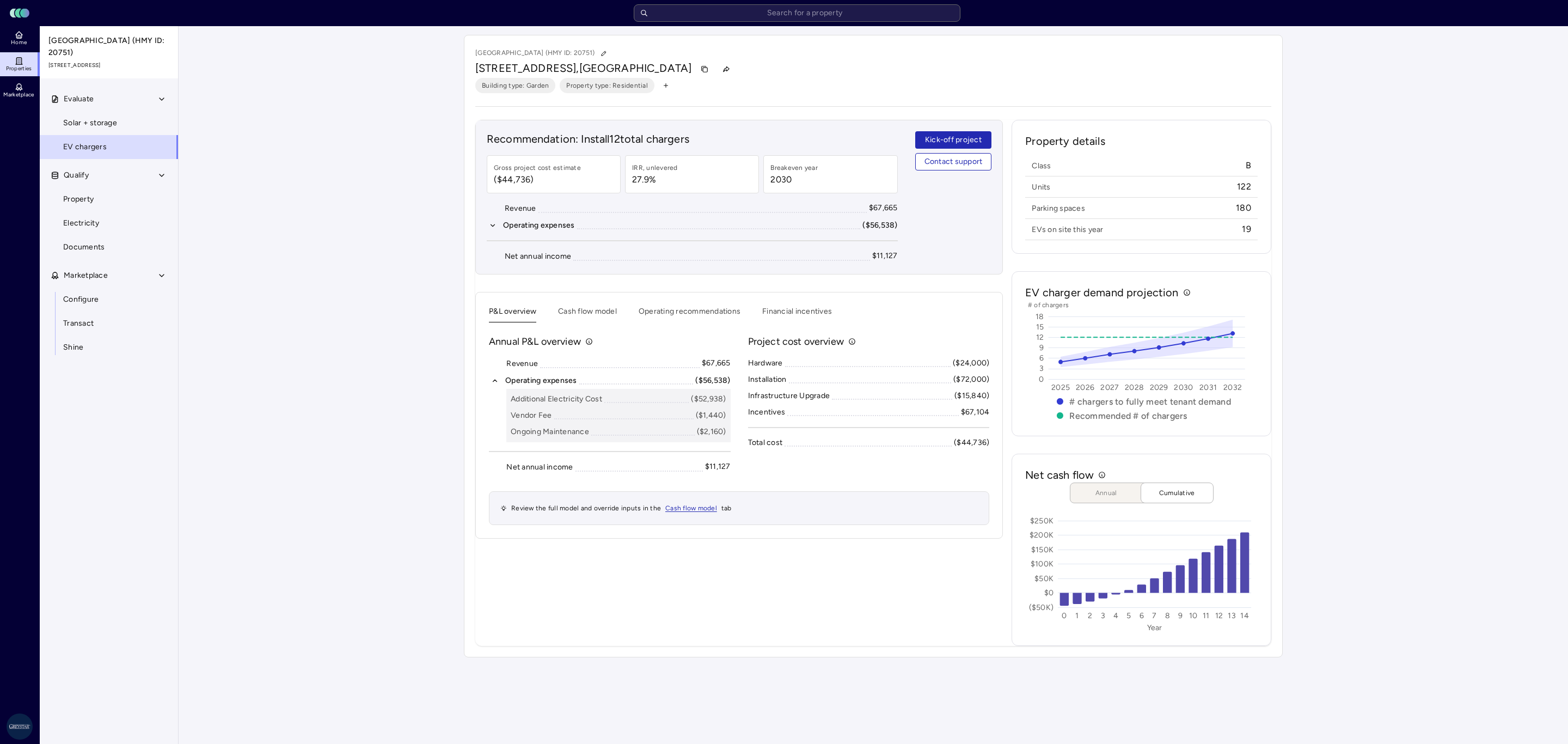
click at [1509, 465] on div "Your estimates have been updated [GEOGRAPHIC_DATA] (HMY ID: 20751) [STREET_ADDR…" at bounding box center [873, 346] width 1390 height 640
